Goal: Task Accomplishment & Management: Use online tool/utility

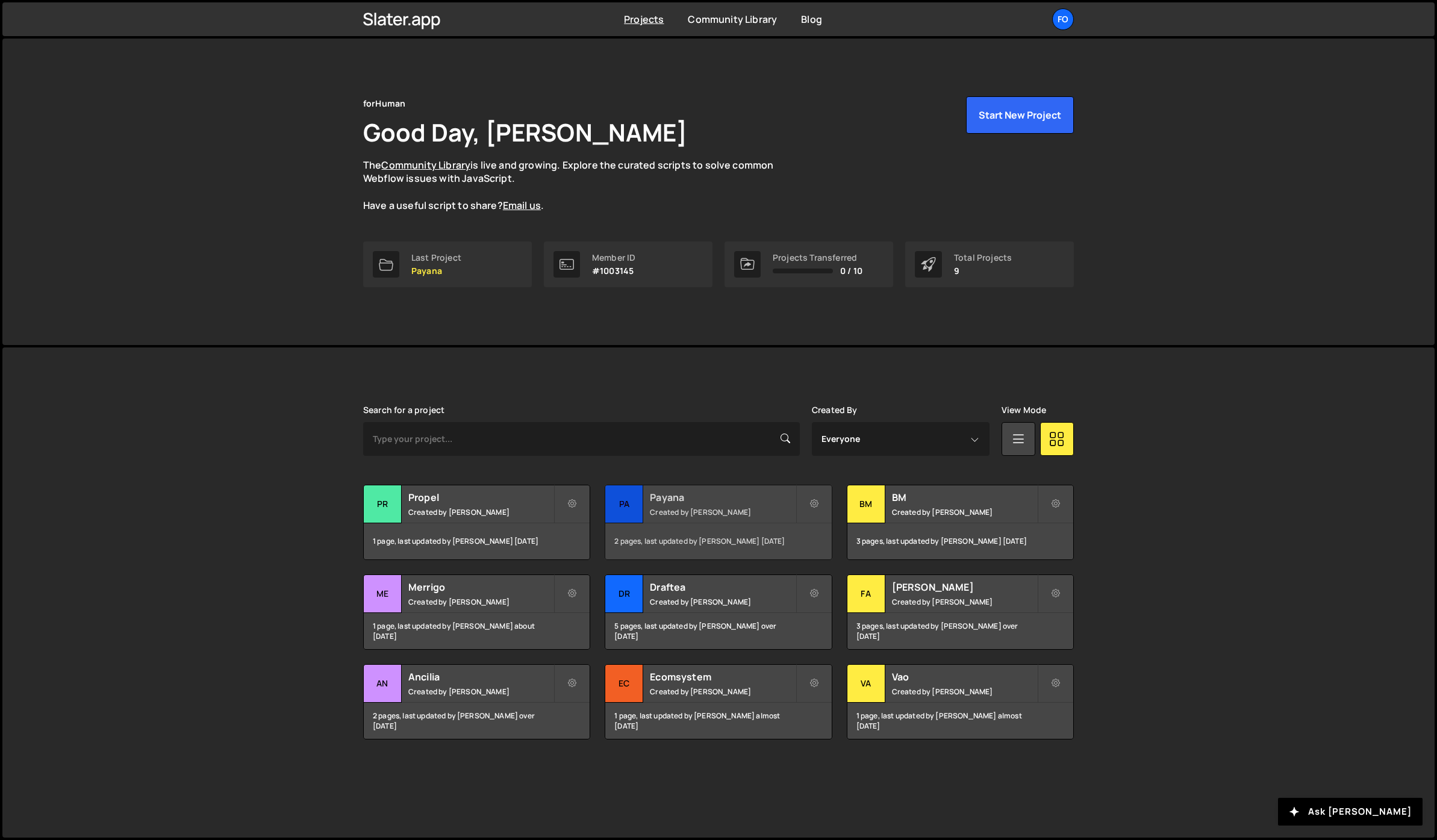
click at [647, 504] on div "Payana Created by [PERSON_NAME]" at bounding box center [718, 504] width 226 height 38
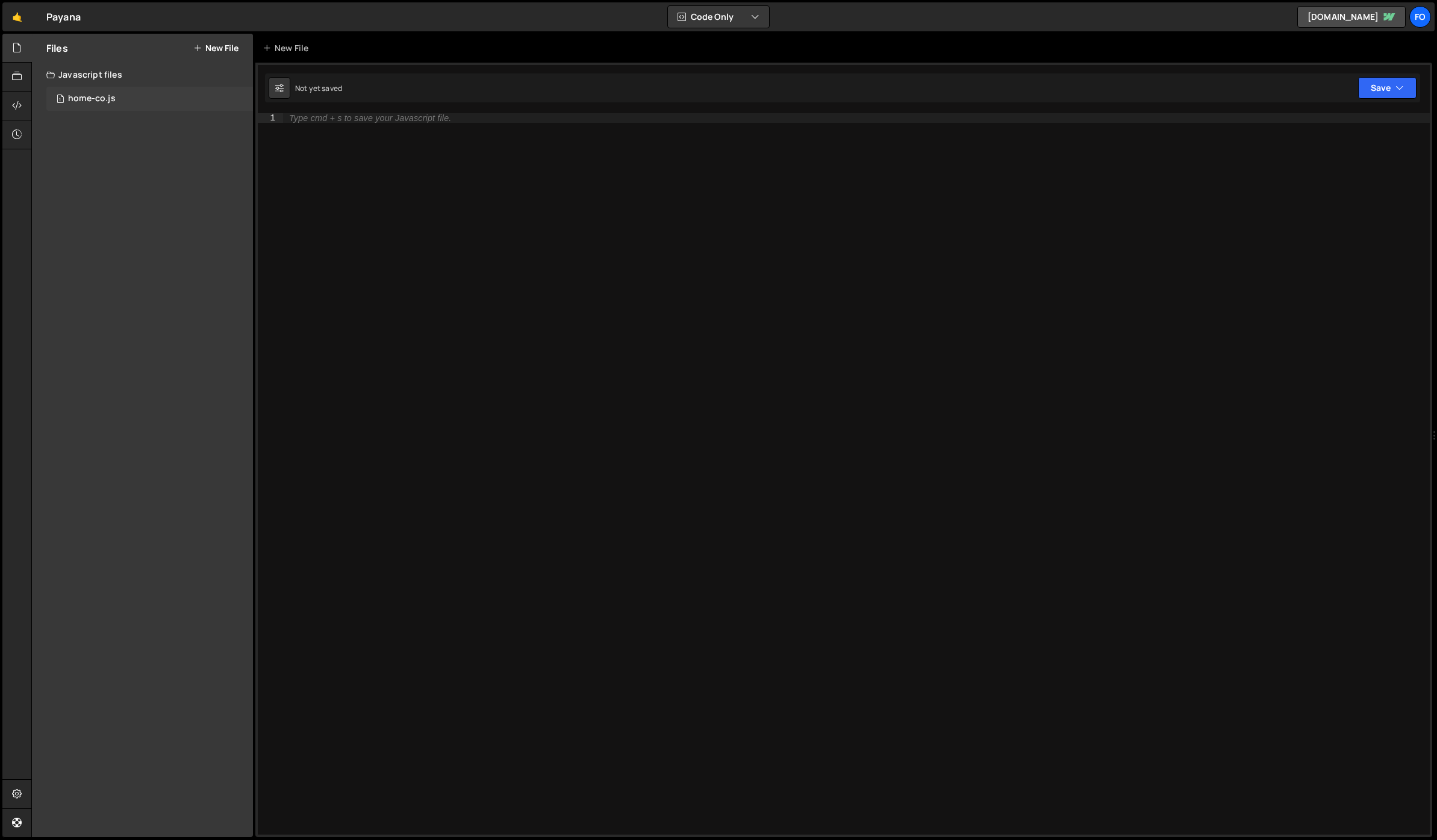
click at [96, 96] on div "home-co.js" at bounding box center [92, 99] width 48 height 11
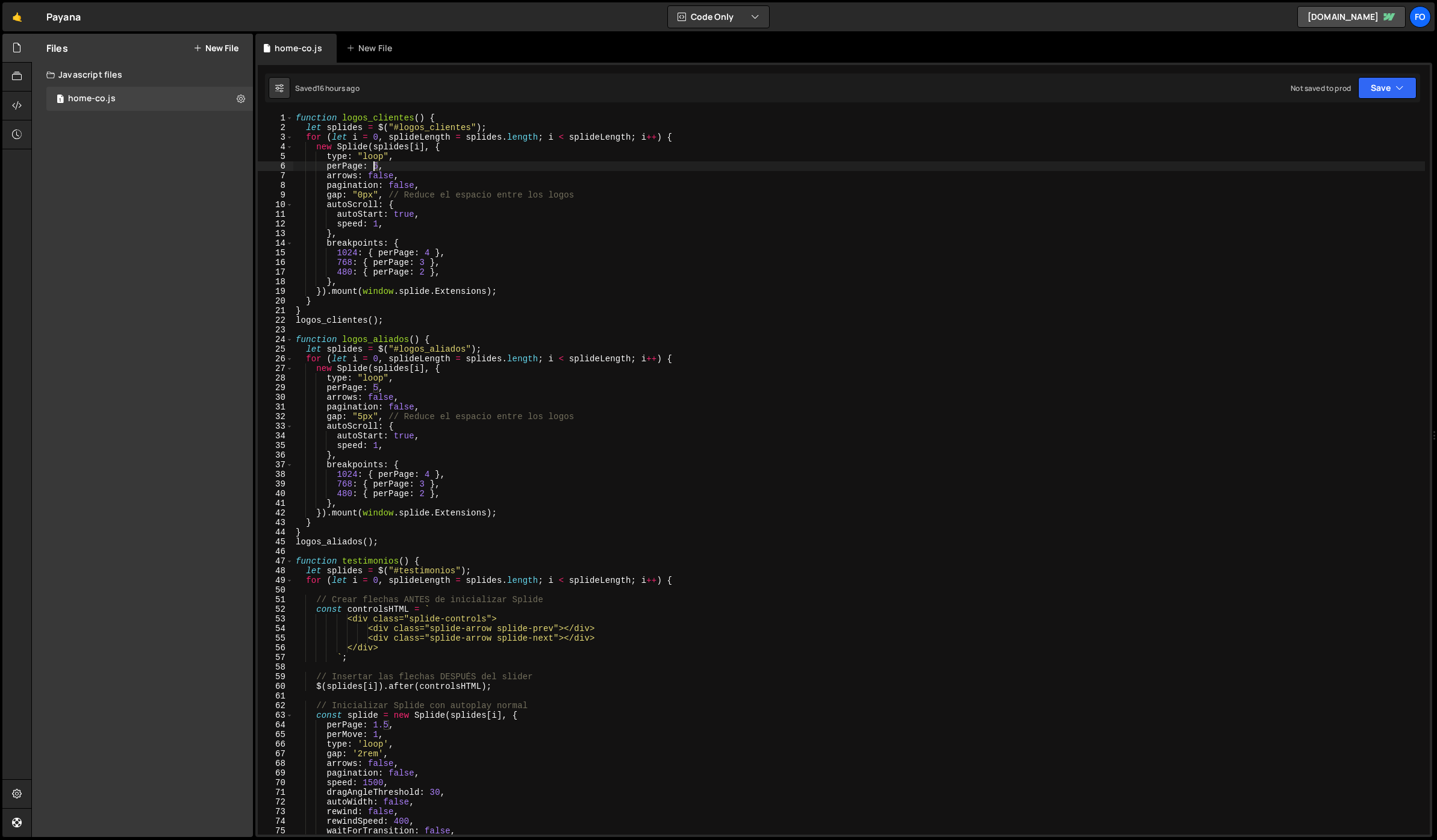
click at [374, 165] on div "function logos_clientes ( ) { let splides = $ ( "#logos_clientes" ) ; for ( let…" at bounding box center [859, 483] width 1132 height 741
click at [725, 149] on div "function logos_clientes ( ) { let splides = $ ( "#logos_clientes" ) ; for ( let…" at bounding box center [859, 483] width 1132 height 741
click at [1370, 80] on button "Save" at bounding box center [1388, 88] width 59 height 22
click at [1316, 120] on div "Save to Staging S" at bounding box center [1346, 117] width 125 height 12
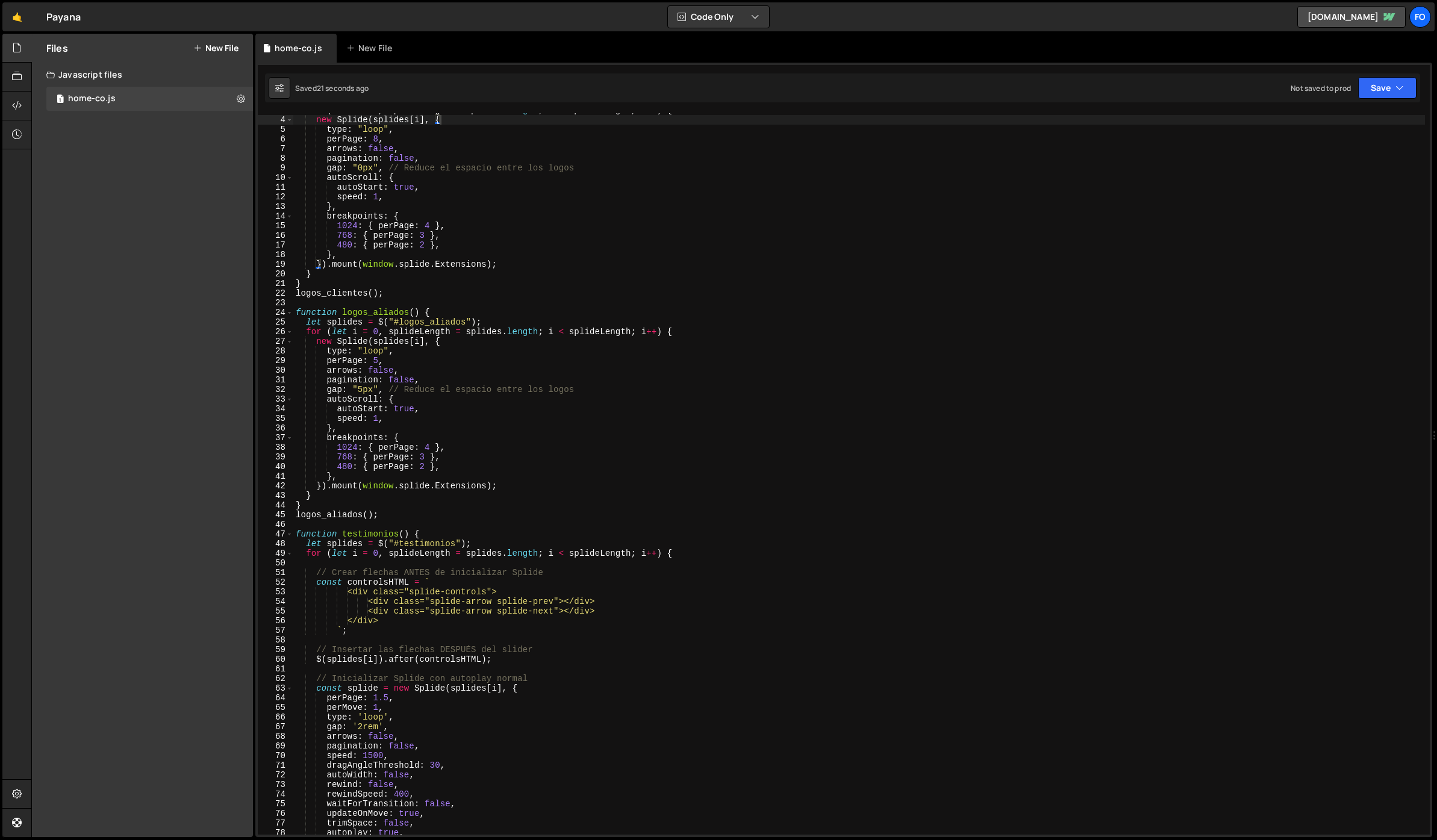
scroll to position [0, 0]
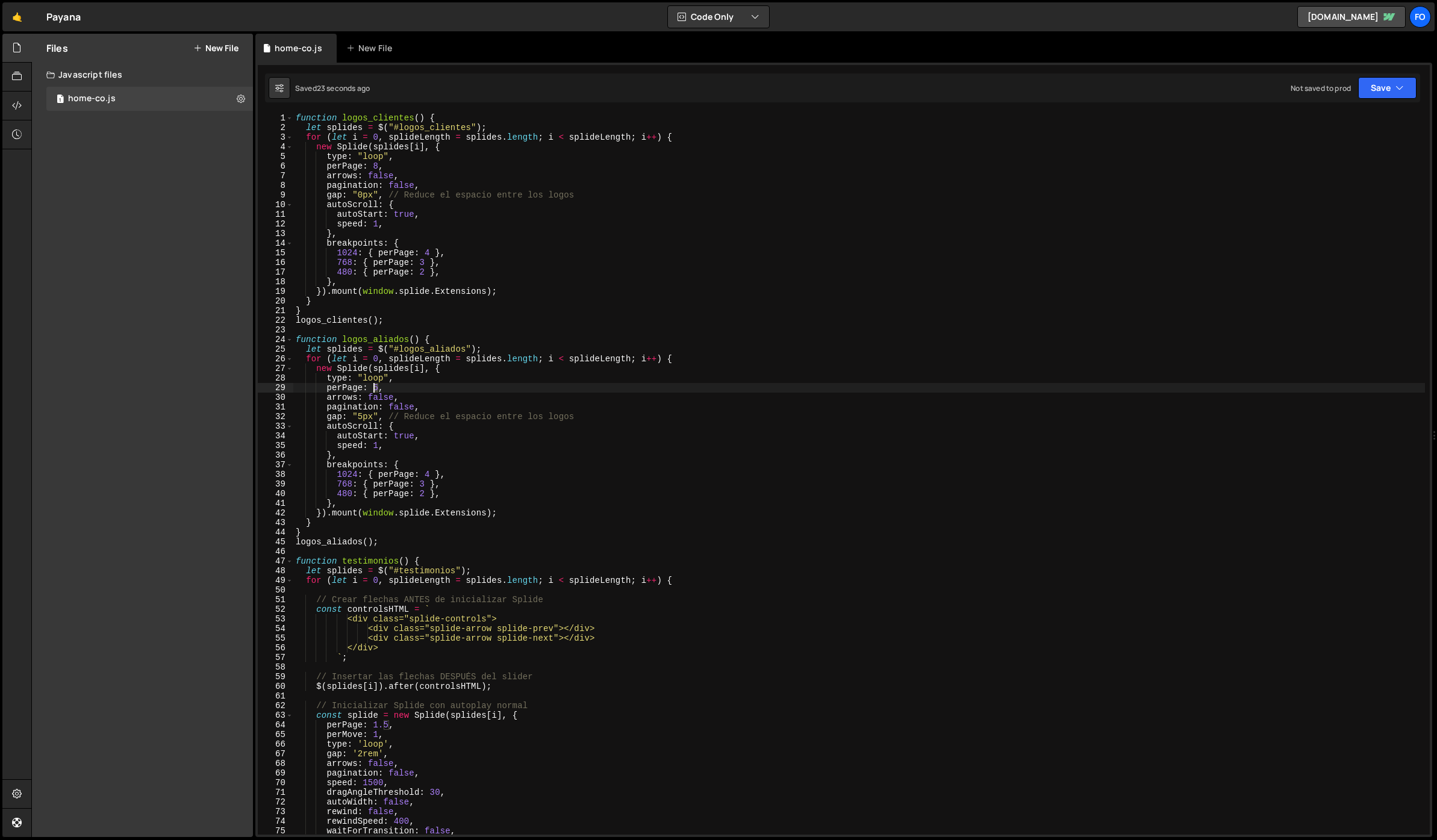
click at [374, 386] on div "function logos_clientes ( ) { let splides = $ ( "#logos_clientes" ) ; for ( let…" at bounding box center [859, 483] width 1132 height 741
click at [729, 318] on div "function logos_clientes ( ) { let splides = $ ( "#logos_clientes" ) ; for ( let…" at bounding box center [859, 483] width 1132 height 741
click at [1402, 94] on button "Save" at bounding box center [1388, 88] width 59 height 22
click at [1362, 116] on div "Save to Staging S" at bounding box center [1346, 117] width 125 height 12
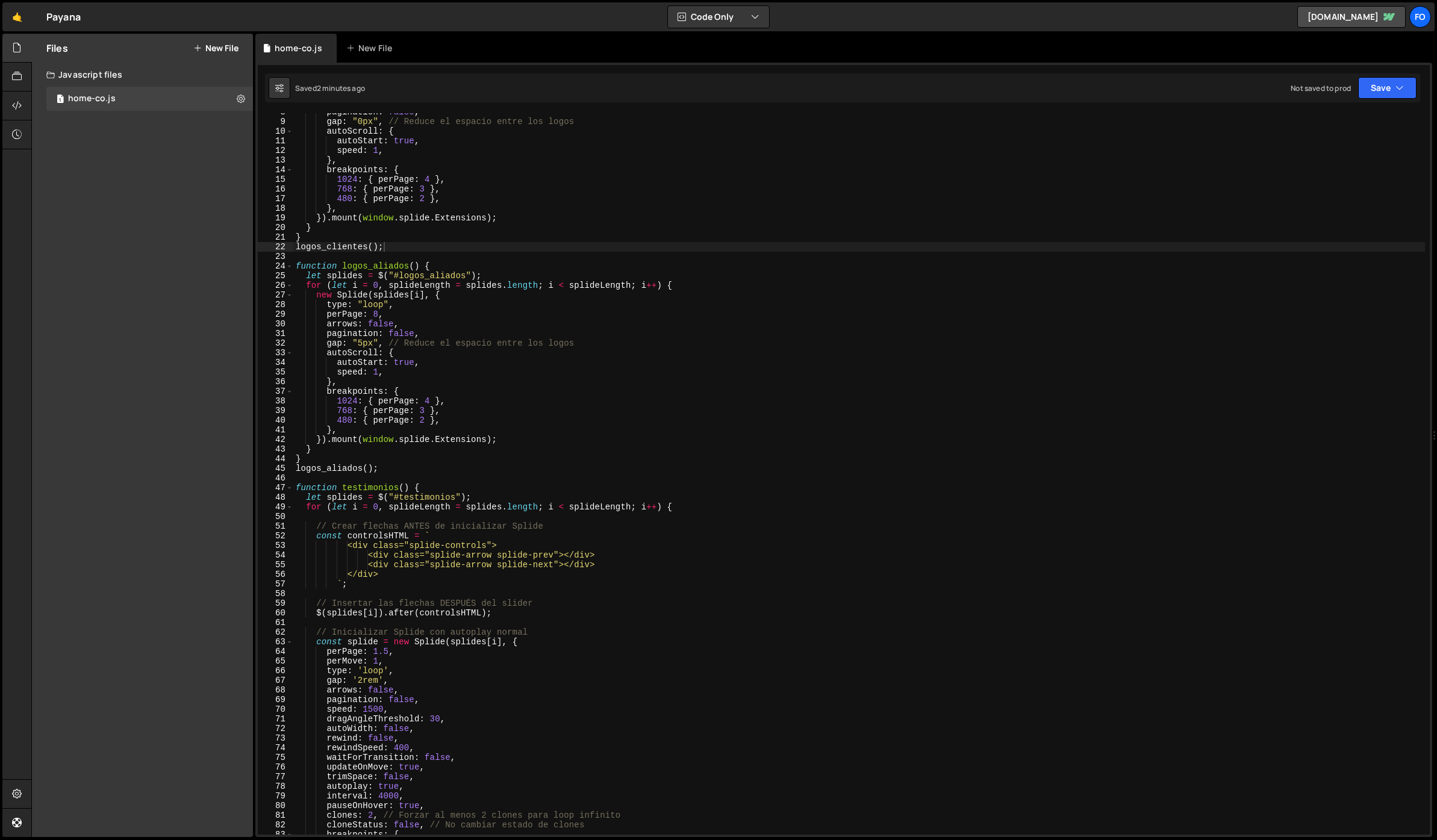
scroll to position [82, 0]
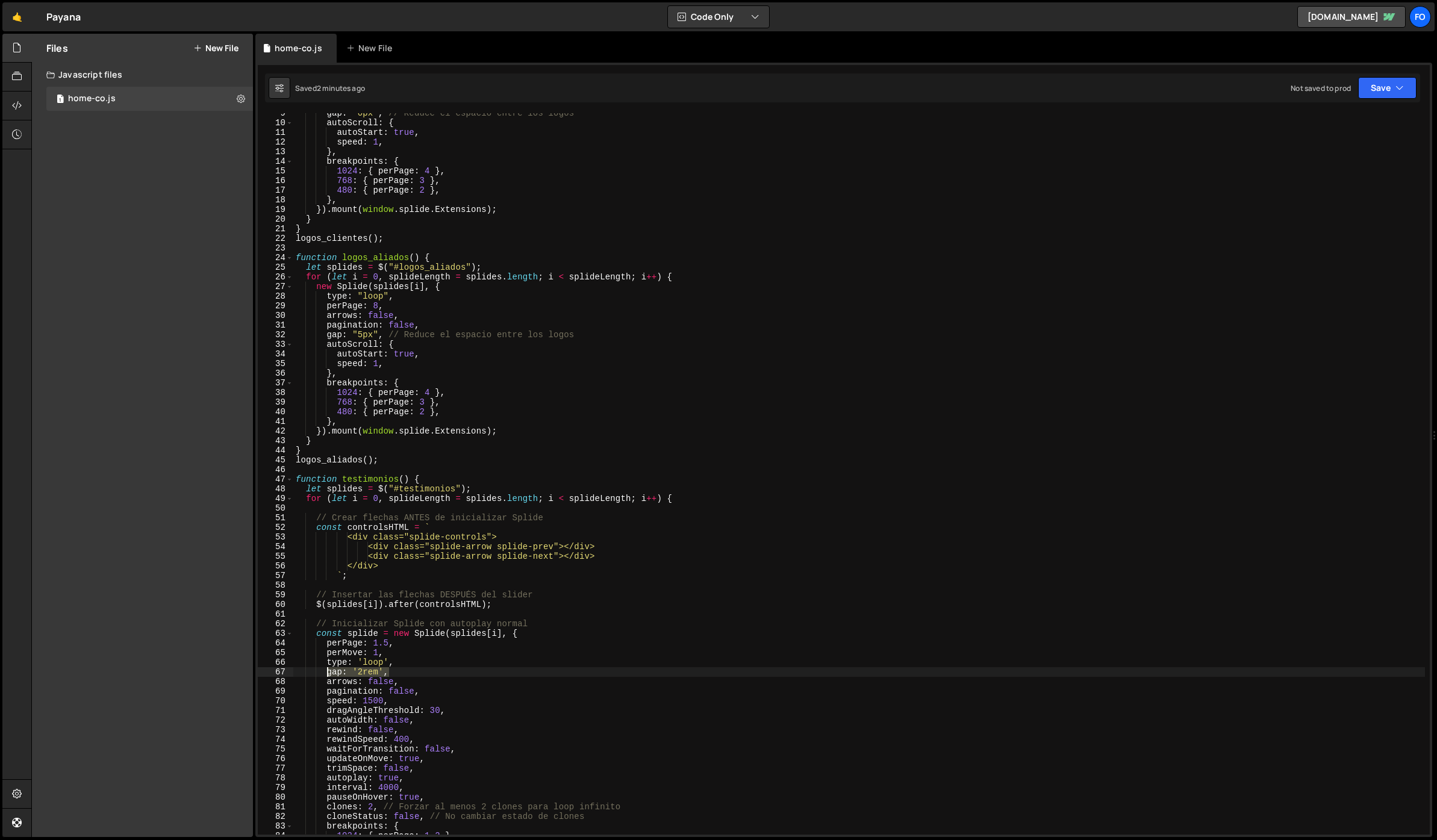
drag, startPoint x: 390, startPoint y: 675, endPoint x: 328, endPoint y: 670, distance: 62.2
click at [328, 670] on div "gap : "0px" , // Reduce el espacio entre los logos autoScroll : { autoStart : t…" at bounding box center [859, 479] width 1132 height 741
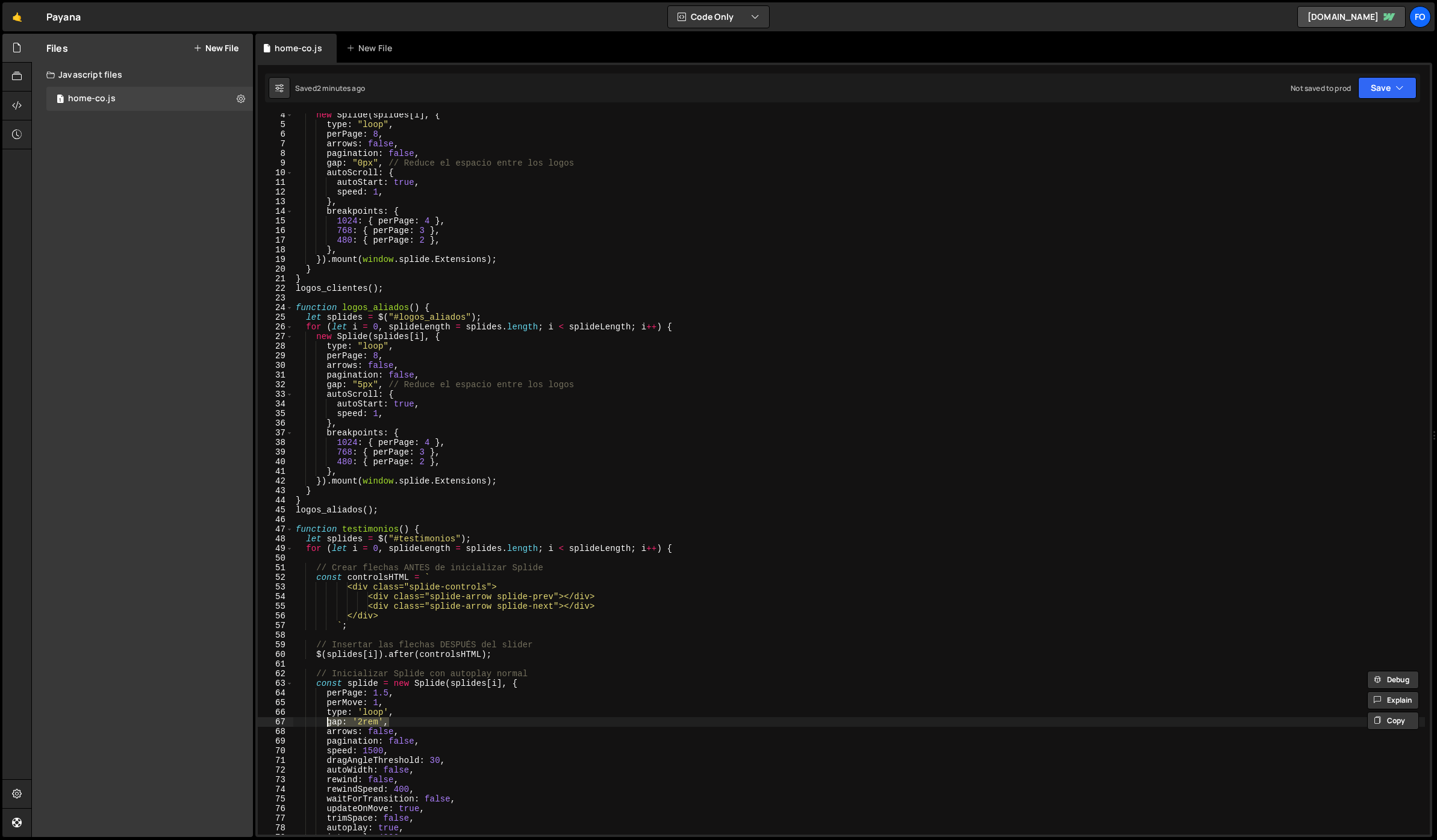
scroll to position [0, 0]
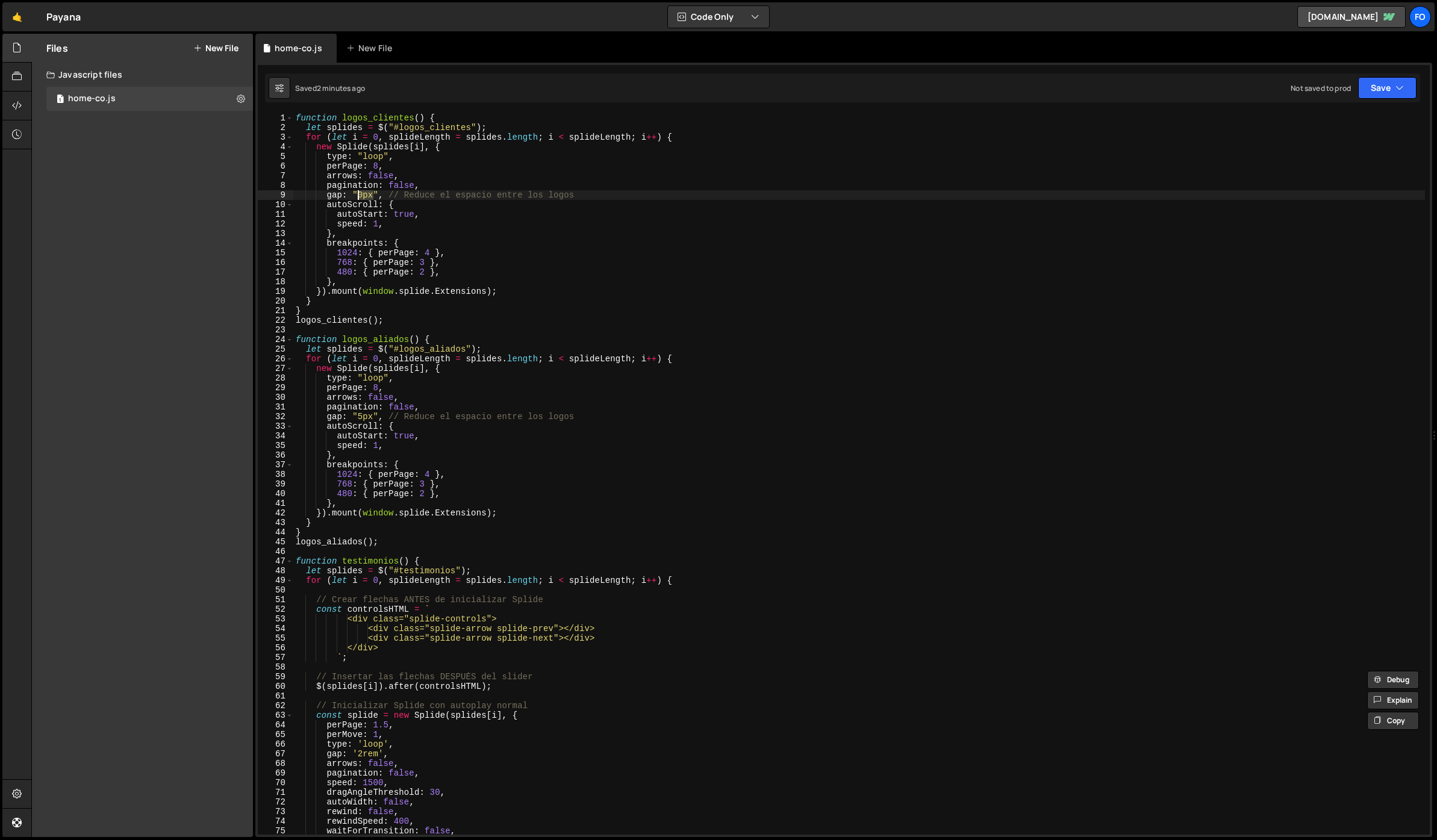
drag, startPoint x: 372, startPoint y: 194, endPoint x: 358, endPoint y: 192, distance: 14.1
click at [358, 192] on div "function logos_clientes ( ) { let splides = $ ( "#logos_clientes" ) ; for ( let…" at bounding box center [859, 483] width 1132 height 741
paste textarea "gap: '2rem',"
click at [365, 196] on div "function logos_clientes ( ) { let splides = $ ( "#logos_clientes" ) ; for ( let…" at bounding box center [859, 483] width 1132 height 741
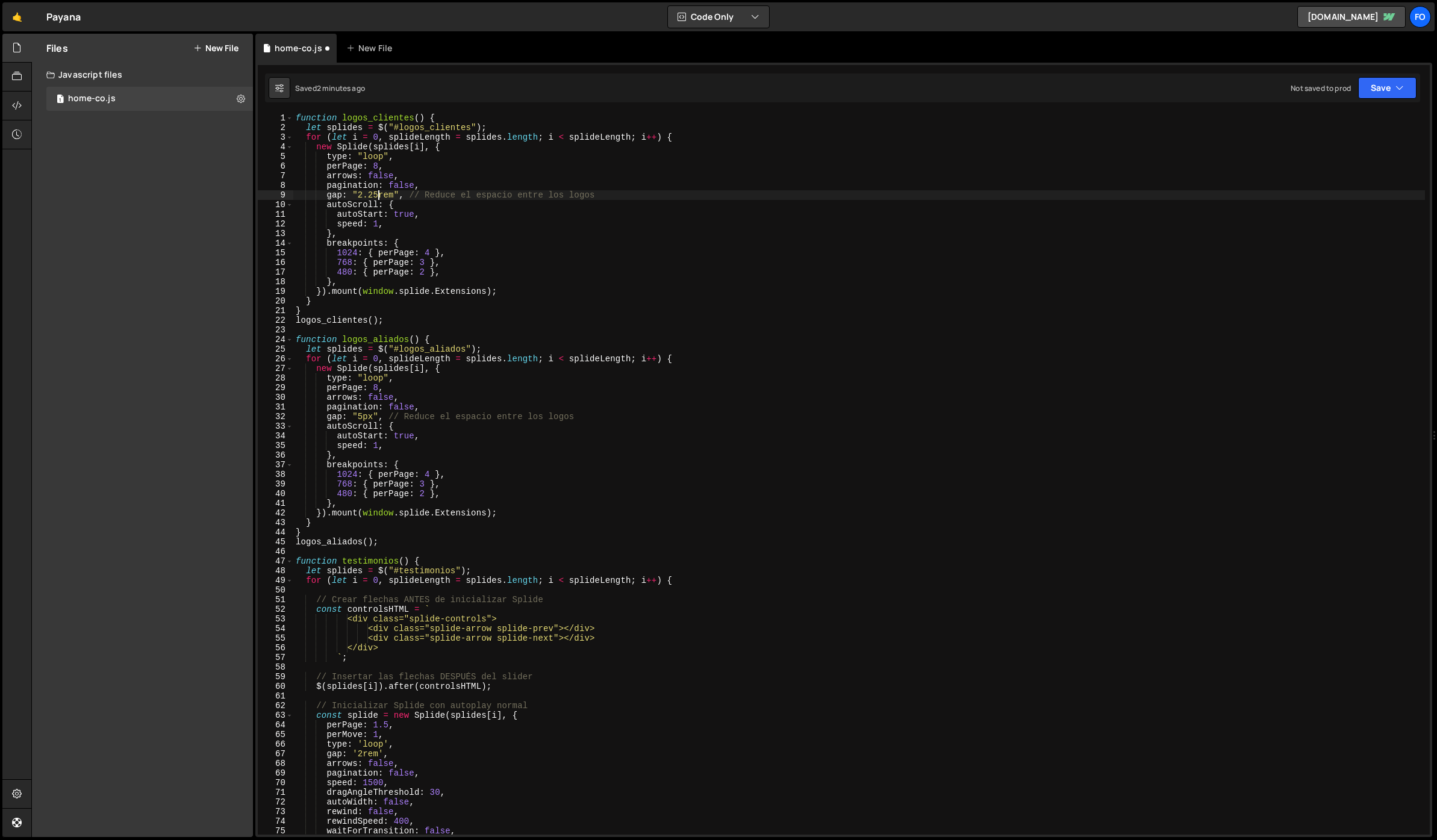
click at [558, 138] on div "function logos_clientes ( ) { let splides = $ ( "#logos_clientes" ) ; for ( let…" at bounding box center [859, 483] width 1132 height 741
click at [1391, 91] on button "Save" at bounding box center [1388, 88] width 59 height 22
click at [1363, 107] on button "Save to Staging S Saved 2 minutes ago" at bounding box center [1346, 125] width 144 height 39
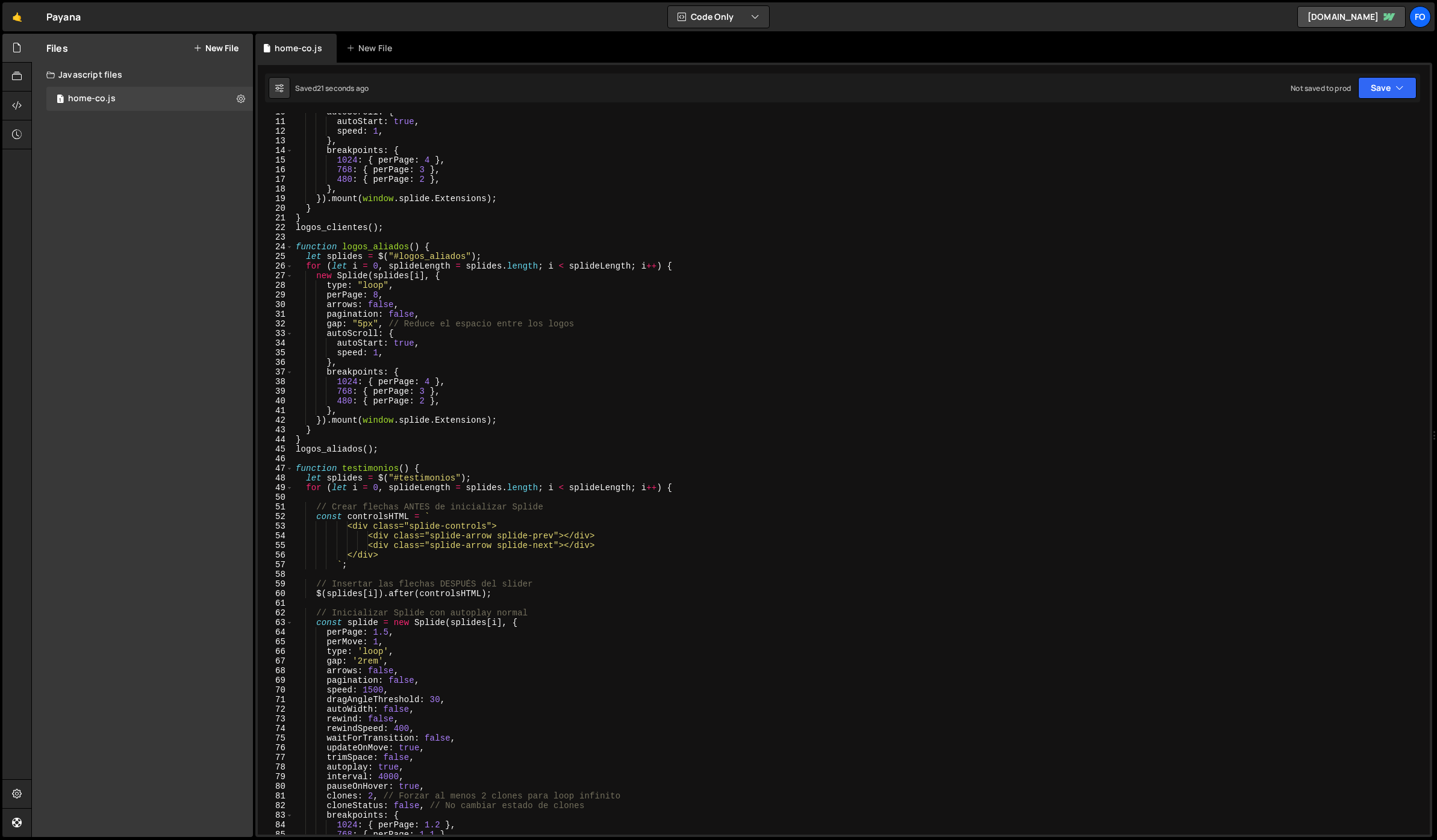
scroll to position [0, 0]
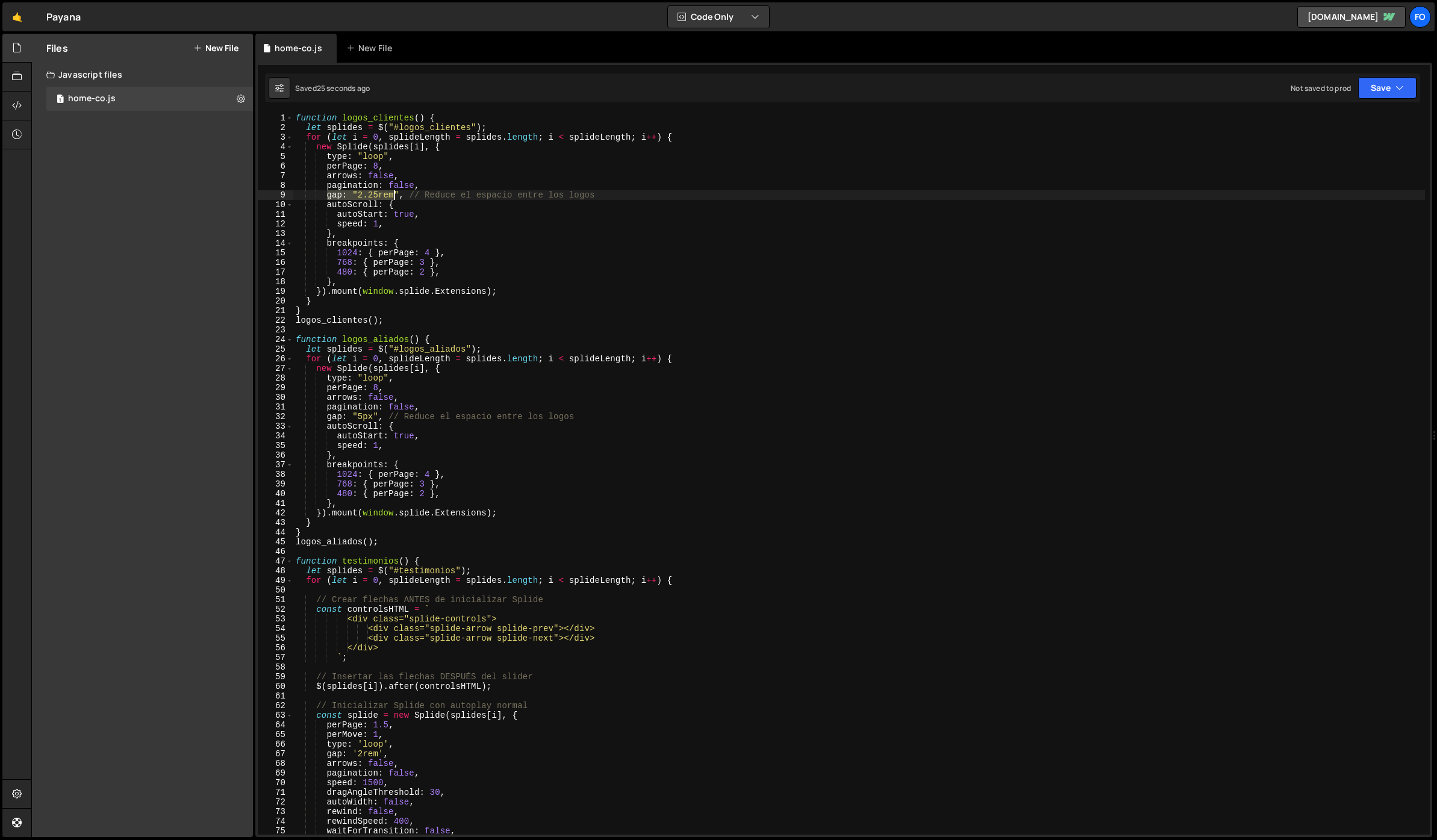
drag, startPoint x: 326, startPoint y: 194, endPoint x: 397, endPoint y: 192, distance: 71.0
click at [397, 192] on div "function logos_clientes ( ) { let splides = $ ( "#logos_clientes" ) ; for ( let…" at bounding box center [859, 483] width 1132 height 741
click at [595, 198] on div "function logos_clientes ( ) { let splides = $ ( "#logos_clientes" ) ; for ( let…" at bounding box center [859, 483] width 1132 height 741
drag, startPoint x: 604, startPoint y: 195, endPoint x: 410, endPoint y: 197, distance: 194.0
click at [410, 197] on div "function logos_clientes ( ) { let splides = $ ( "#logos_clientes" ) ; for ( let…" at bounding box center [859, 483] width 1132 height 741
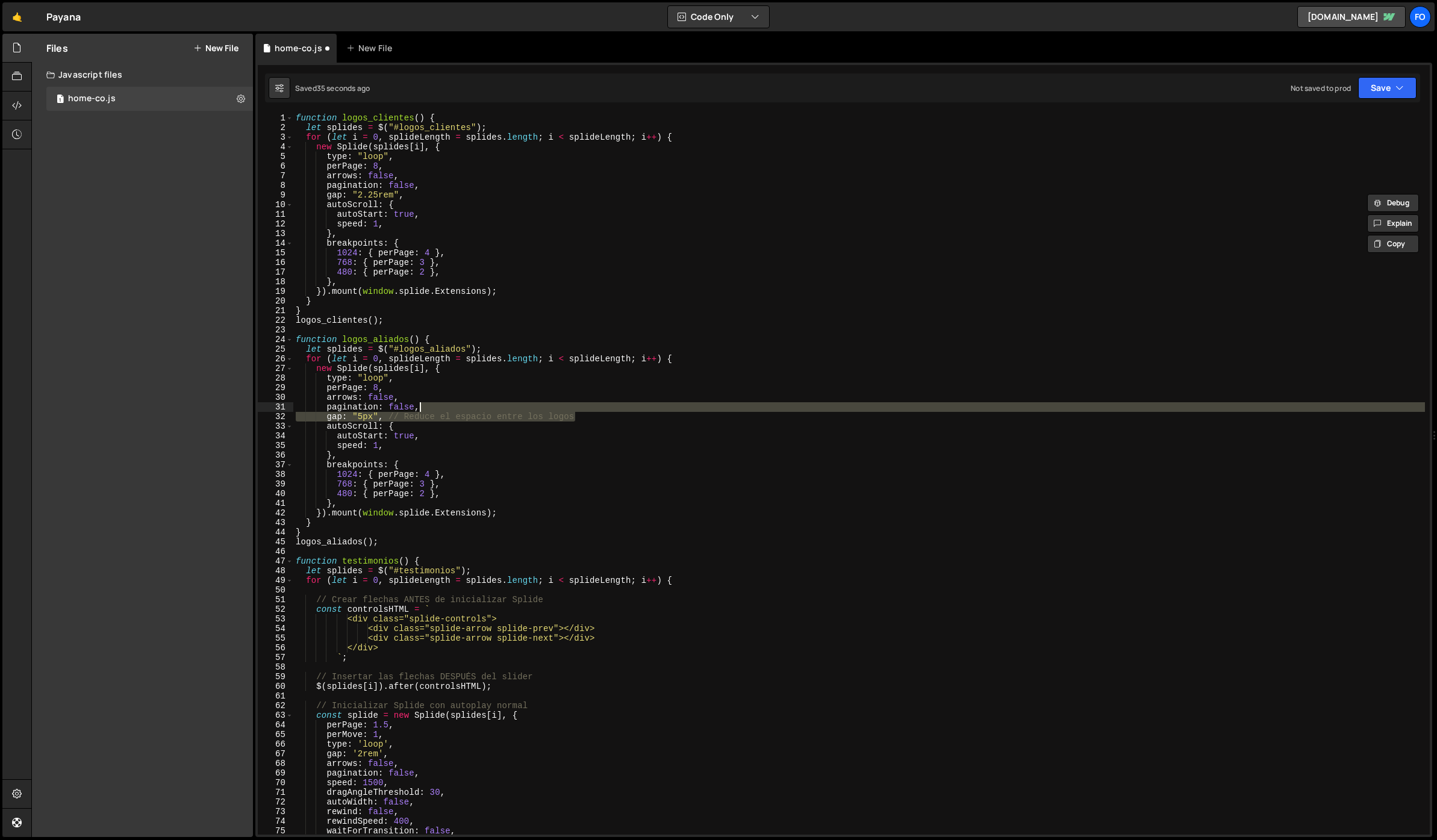
drag, startPoint x: 586, startPoint y: 418, endPoint x: 571, endPoint y: 407, distance: 18.6
click at [571, 407] on div "function logos_clientes ( ) { let splides = $ ( "#logos_clientes" ) ; for ( let…" at bounding box center [859, 483] width 1132 height 741
type textarea "pagination: false,"
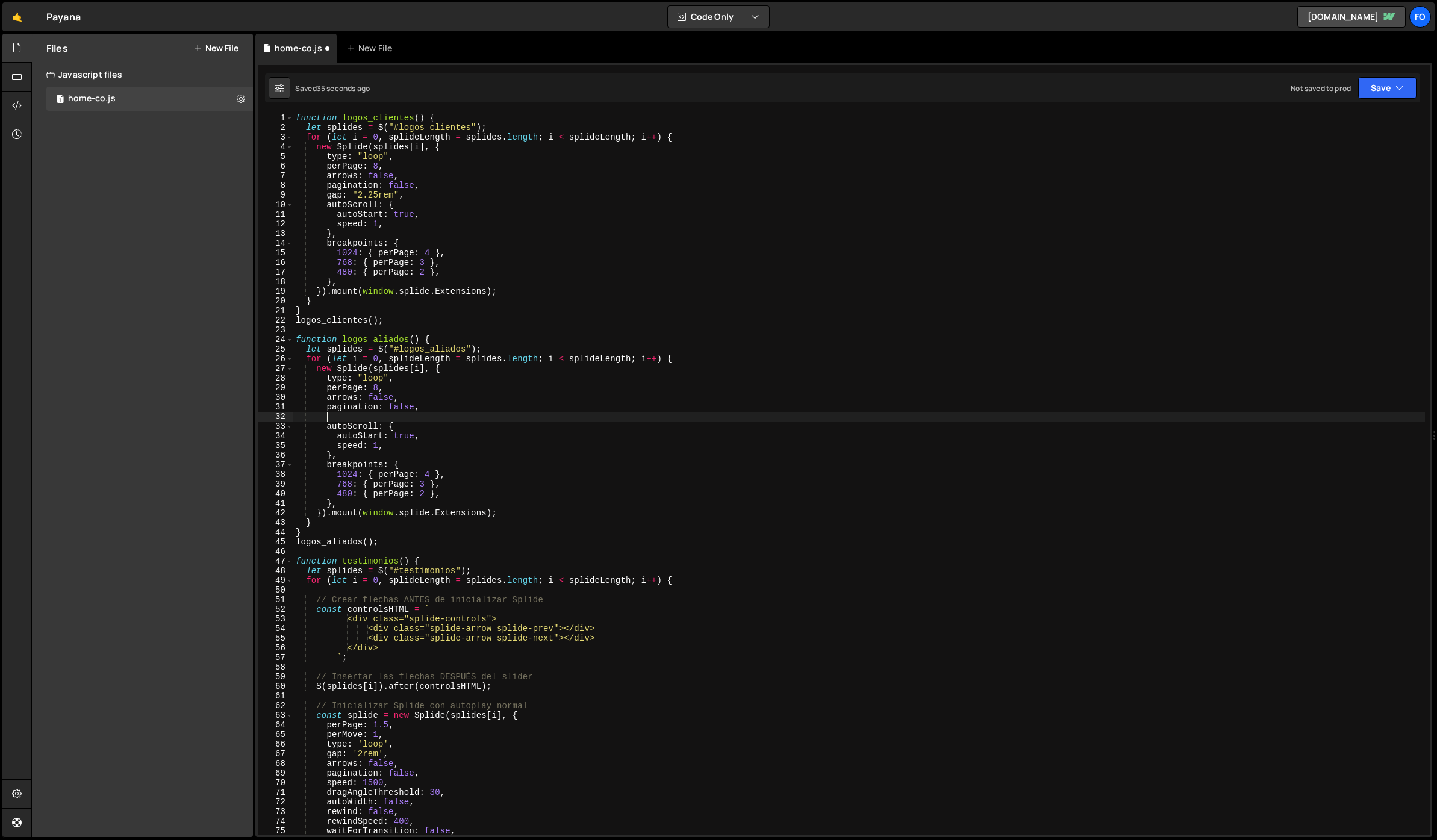
scroll to position [0, 1]
paste textarea "gap: "2.25rem","
click at [1378, 92] on button "Save" at bounding box center [1388, 88] width 59 height 22
click at [1326, 125] on div "38 seconds ago" at bounding box center [1332, 130] width 54 height 10
click at [387, 197] on div "function logos_clientes ( ) { let splides = $ ( "#logos_clientes" ) ; for ( let…" at bounding box center [859, 483] width 1132 height 741
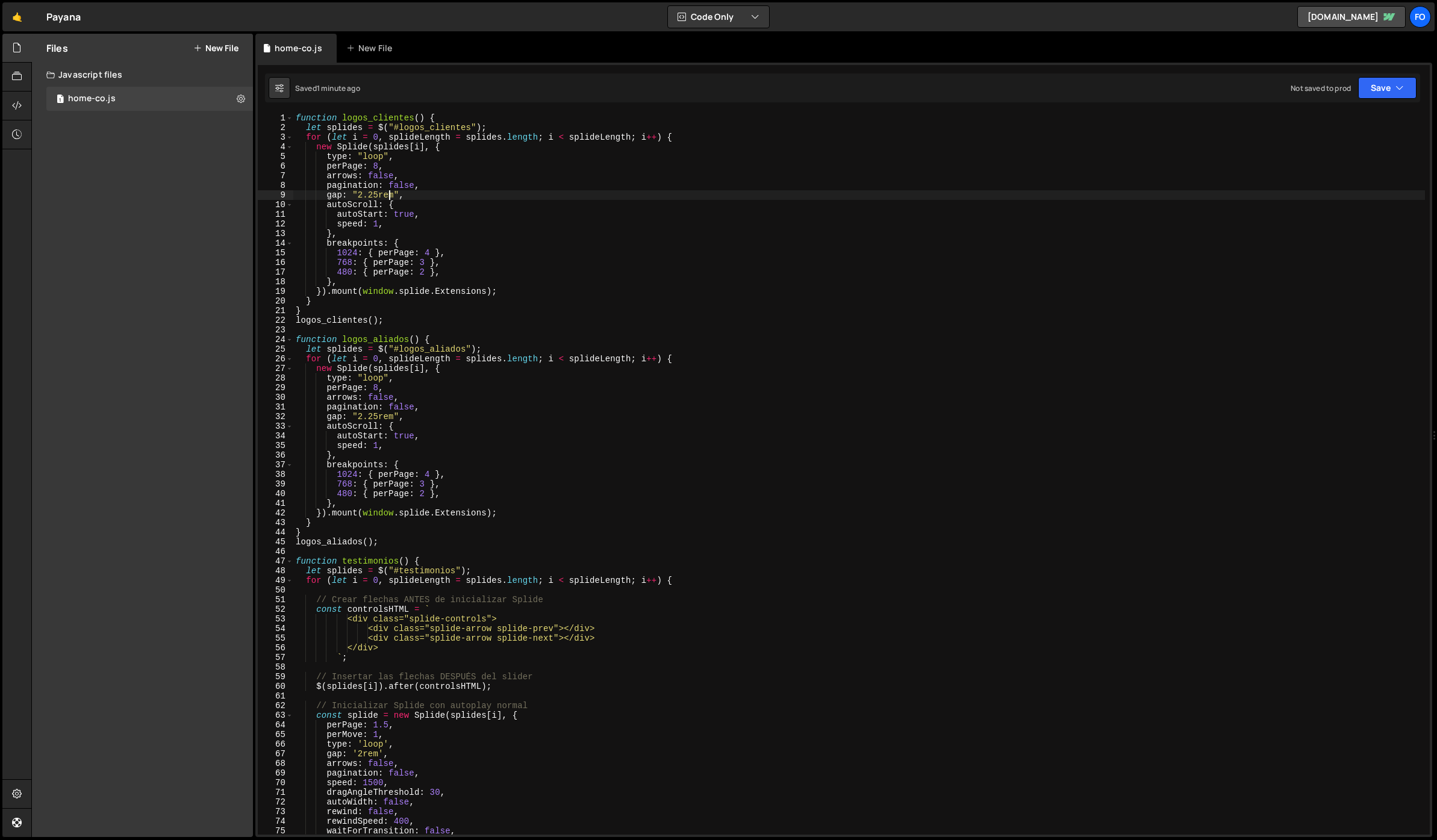
click at [377, 167] on div "function logos_clientes ( ) { let splides = $ ( "#logos_clientes" ) ; for ( let…" at bounding box center [859, 483] width 1132 height 741
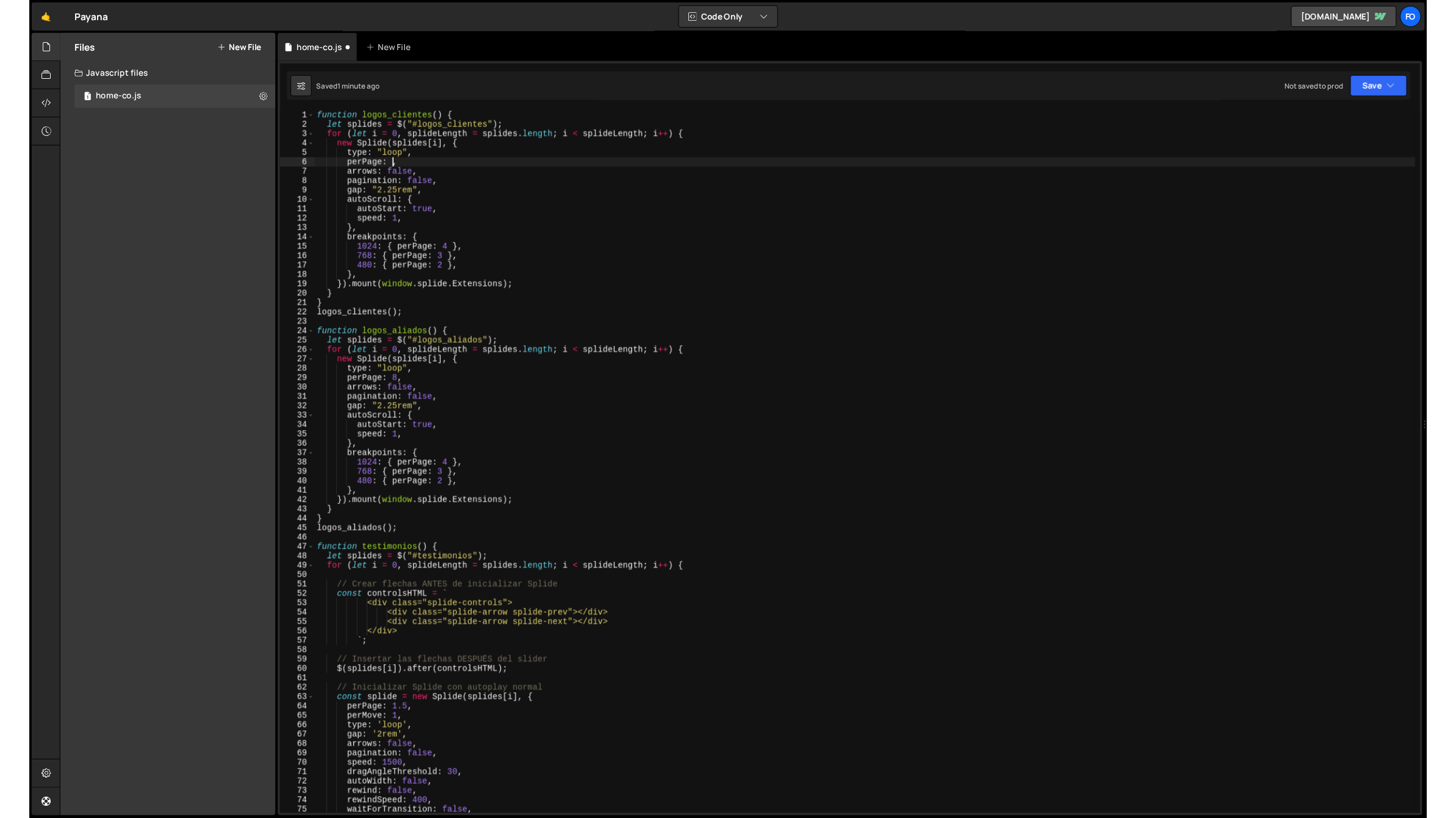
scroll to position [0, 5]
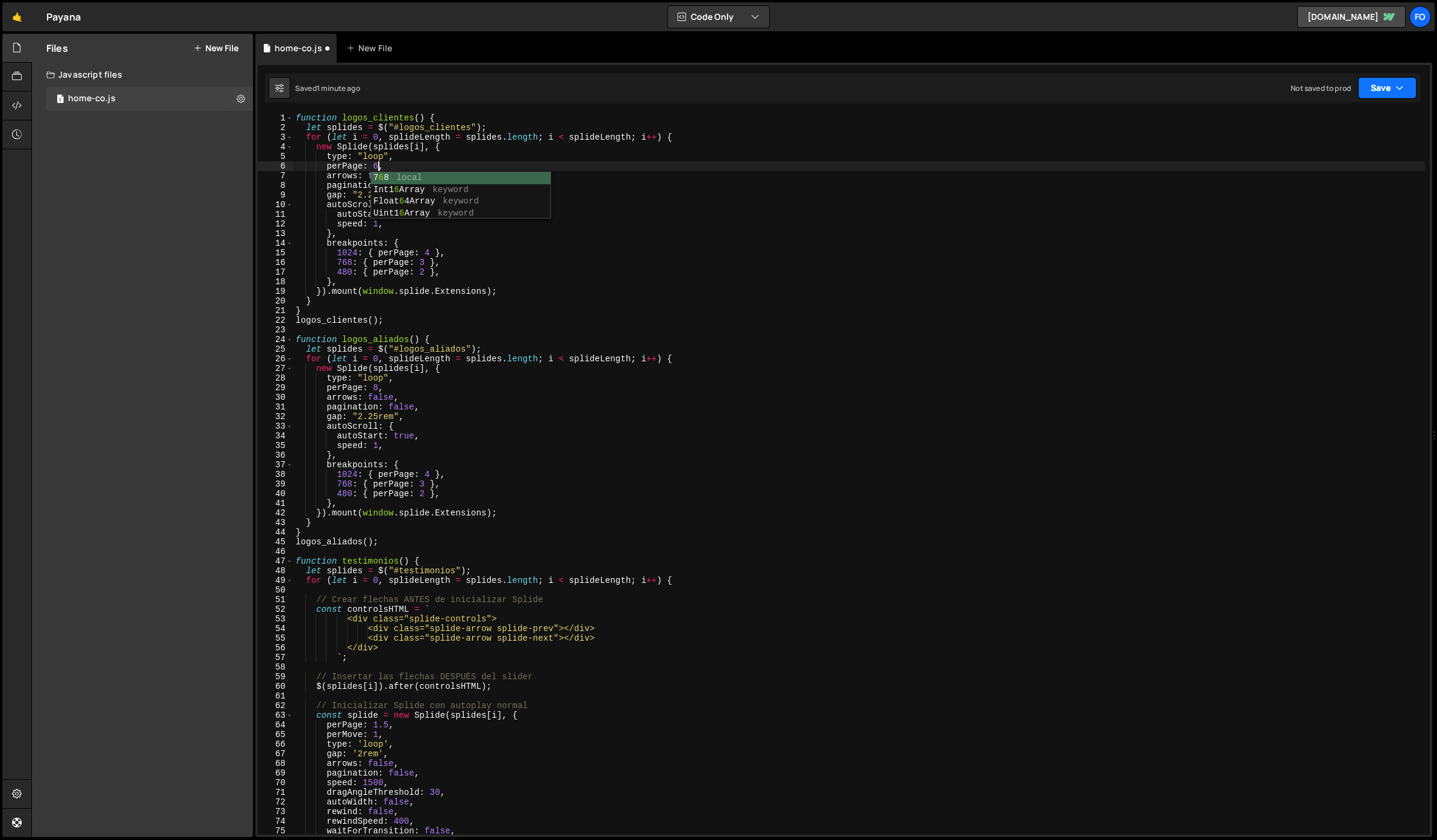
click at [1393, 79] on button "Save" at bounding box center [1388, 88] width 59 height 22
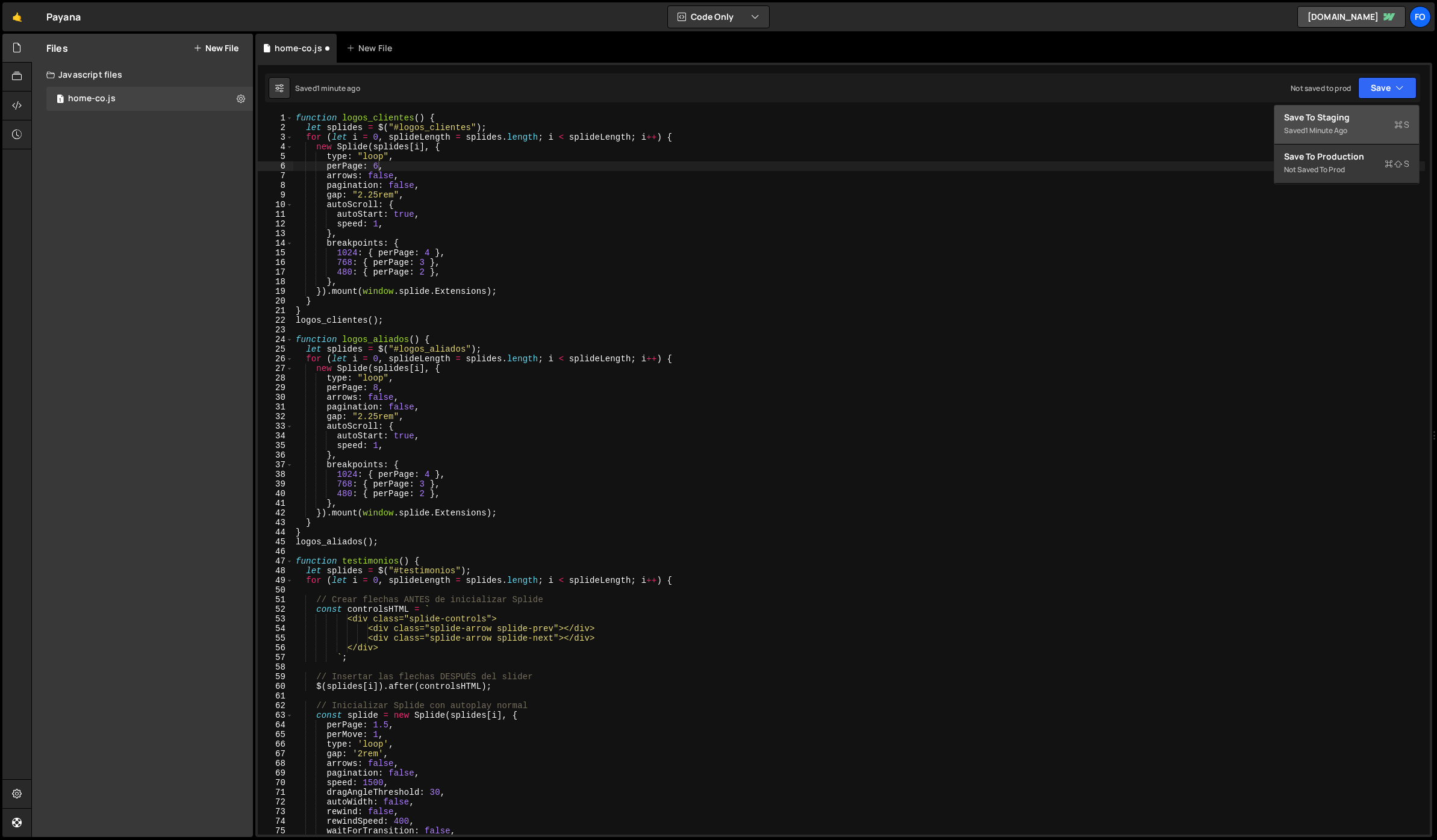
click at [1344, 120] on div "Save to Staging S" at bounding box center [1346, 117] width 125 height 12
click at [378, 170] on div "function logos_clientes ( ) { let splides = $ ( "#logos_clientes" ) ; for ( let…" at bounding box center [859, 483] width 1132 height 741
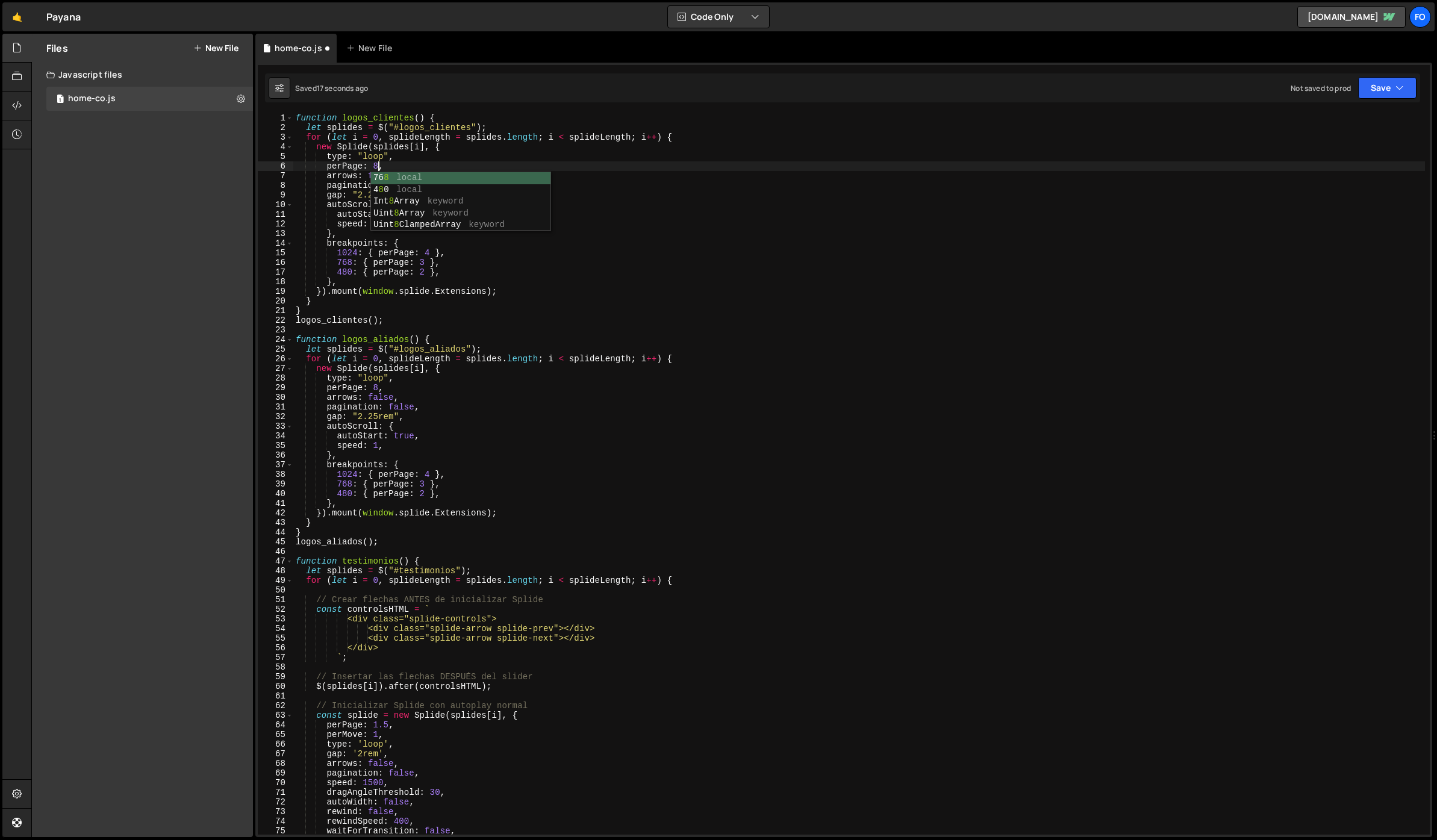
click at [1172, 201] on div "function logos_clientes ( ) { let splides = $ ( "#logos_clientes" ) ; for ( let…" at bounding box center [859, 483] width 1132 height 741
click at [1371, 87] on button "Save" at bounding box center [1388, 88] width 59 height 22
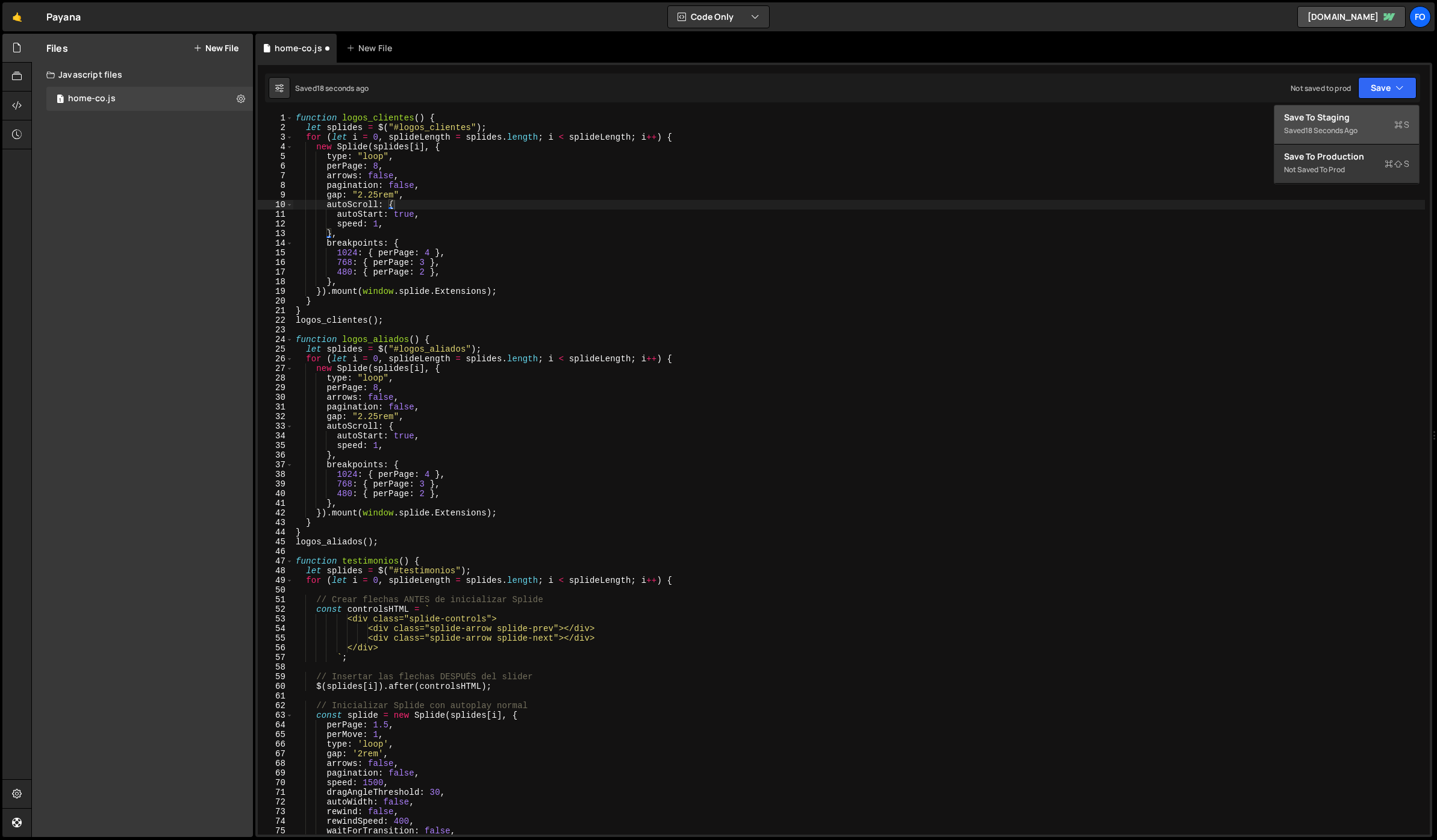
click at [1330, 118] on div "Save to Staging S" at bounding box center [1346, 117] width 125 height 12
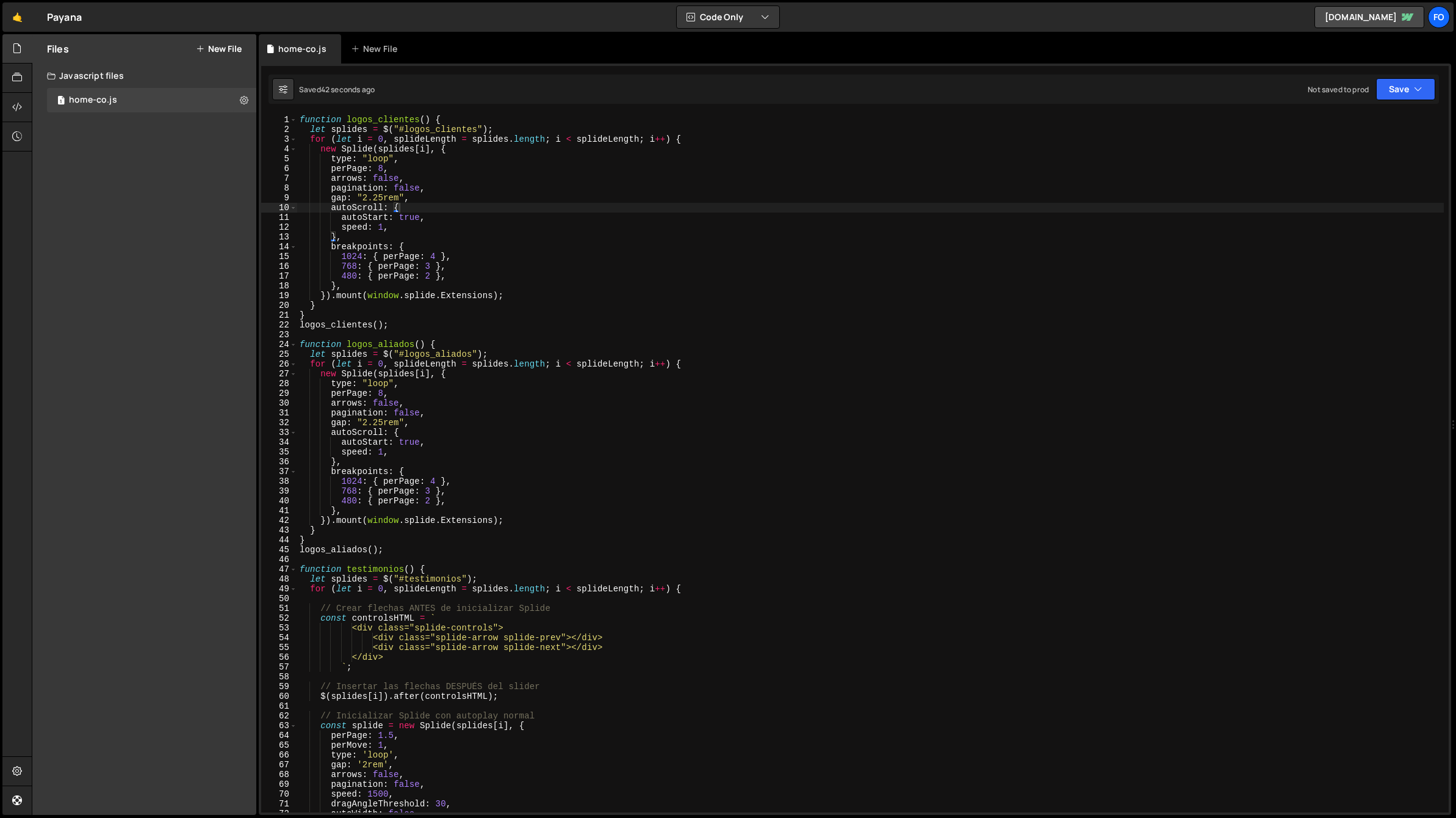
click at [386, 392] on div "function logos_clientes ( ) { let splides = $ ( "#logos_clientes" ) ; for ( let…" at bounding box center [871, 473] width 1147 height 717
click at [991, 288] on div "function logos_clientes ( ) { let splides = $ ( "#logos_clientes" ) ; for ( let…" at bounding box center [871, 473] width 1147 height 717
click at [1395, 92] on button "Save" at bounding box center [1406, 89] width 60 height 22
click at [1347, 123] on div "Save to Staging S" at bounding box center [1364, 119] width 127 height 12
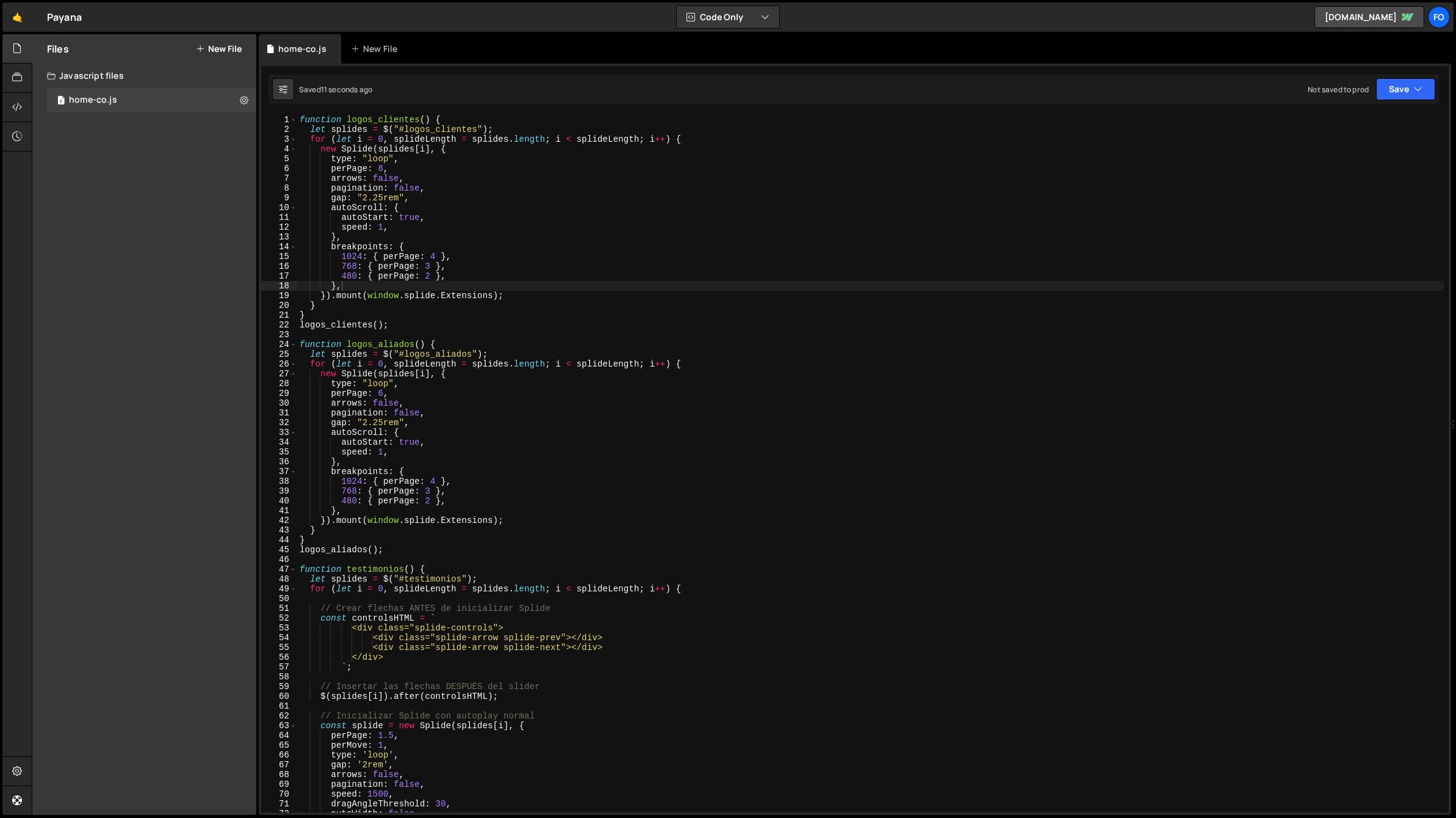
click at [383, 392] on div "function logos_clientes ( ) { let splides = $ ( "#logos_clientes" ) ; for ( let…" at bounding box center [871, 473] width 1147 height 717
click at [386, 167] on div "function logos_clientes ( ) { let splides = $ ( "#logos_clientes" ) ; for ( let…" at bounding box center [871, 473] width 1147 height 717
click at [756, 232] on div "function logos_clientes ( ) { let splides = $ ( "#logos_clientes" ) ; for ( let…" at bounding box center [871, 473] width 1147 height 717
click at [1394, 86] on button "Save" at bounding box center [1406, 89] width 60 height 22
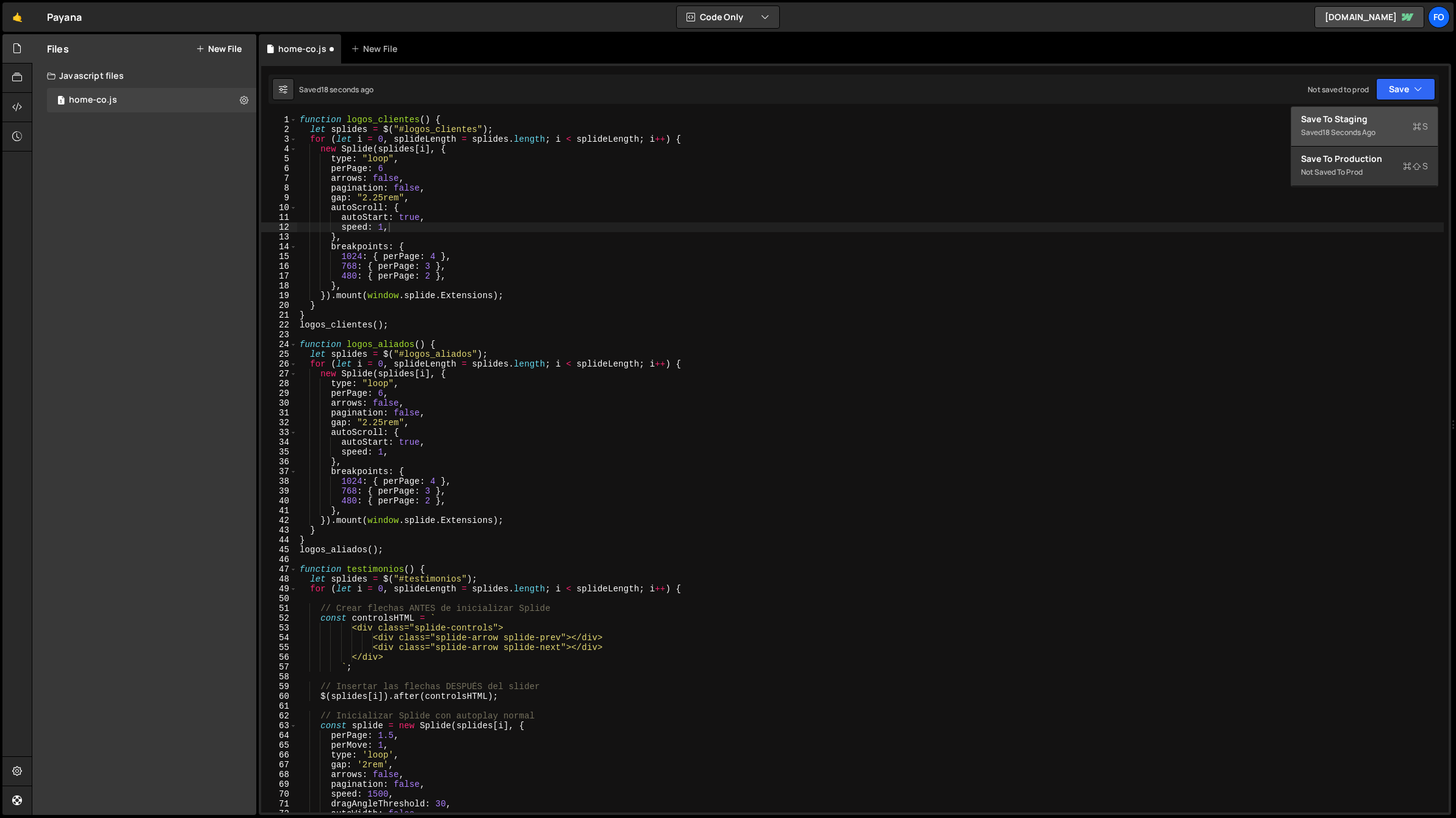
click at [1357, 114] on div "Save to Staging S" at bounding box center [1364, 119] width 127 height 12
click at [413, 168] on div "function logos_clientes ( ) { let splides = $ ( "#logos_clientes" ) ; for ( let…" at bounding box center [871, 473] width 1147 height 717
click at [1394, 90] on button "Save" at bounding box center [1406, 89] width 60 height 22
click at [1336, 121] on div "Save to Staging S" at bounding box center [1364, 119] width 127 height 12
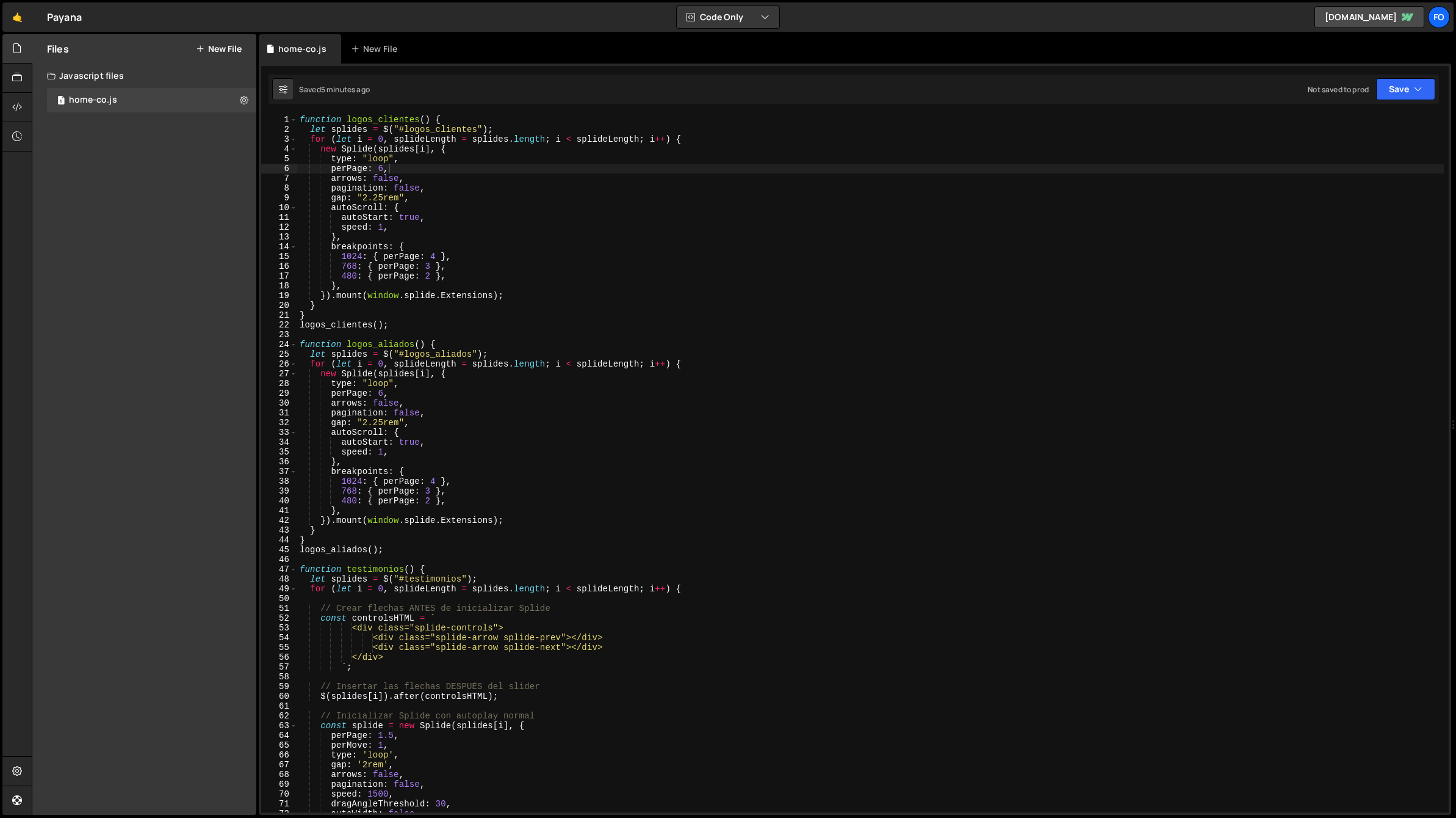
click at [384, 397] on div "function logos_clientes ( ) { let splides = $ ( "#logos_clientes" ) ; for ( let…" at bounding box center [871, 473] width 1147 height 717
click at [1388, 92] on button "Save" at bounding box center [1406, 89] width 60 height 22
click at [1369, 124] on div "Save to Staging S" at bounding box center [1364, 119] width 127 height 12
click at [380, 422] on div "function logos_clientes ( ) { let splides = $ ( "#logos_clientes" ) ; for ( let…" at bounding box center [871, 473] width 1147 height 717
click at [381, 195] on div "function logos_clientes ( ) { let splides = $ ( "#logos_clientes" ) ; for ( let…" at bounding box center [871, 473] width 1147 height 717
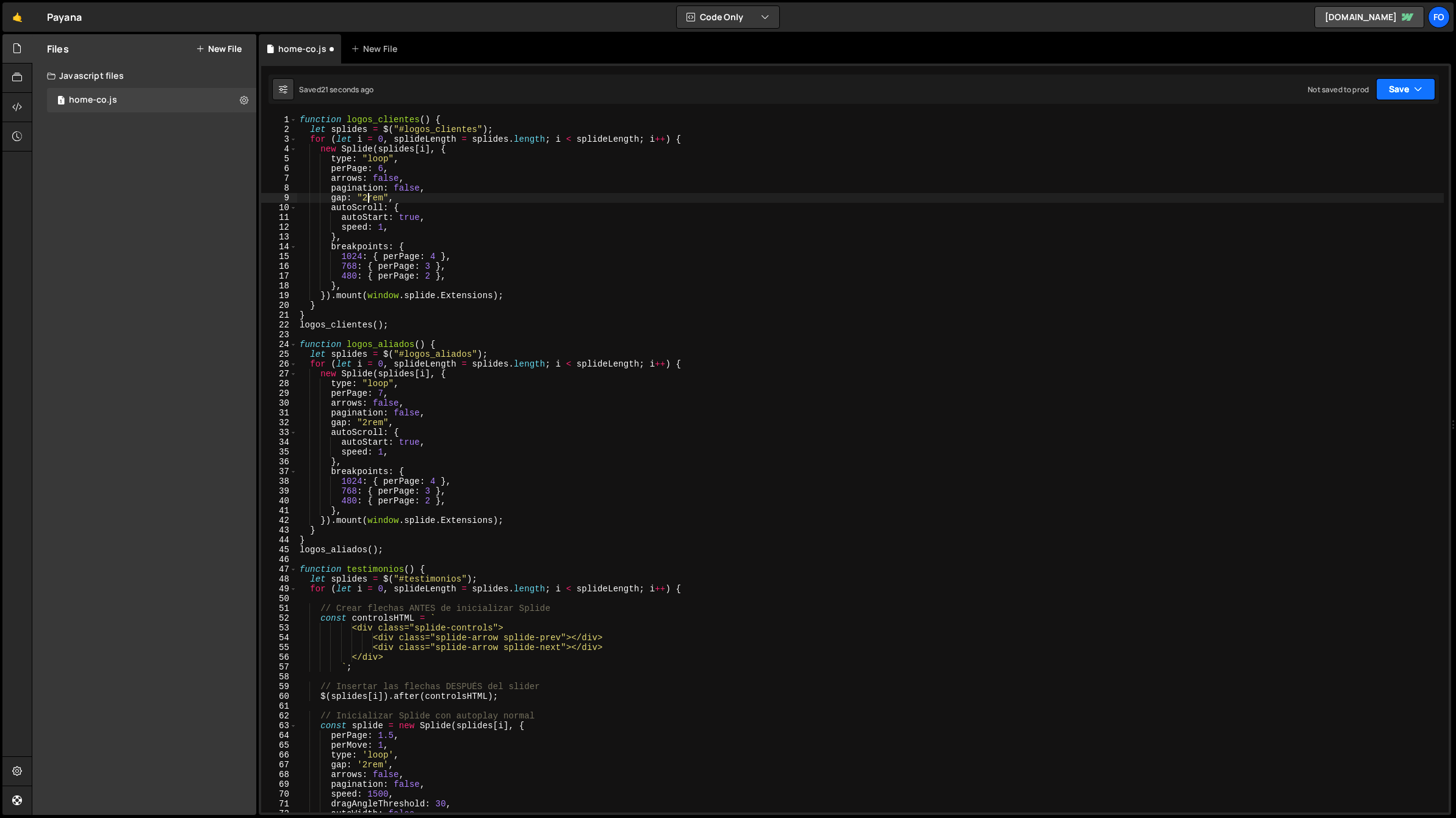
click at [1396, 87] on button "Save" at bounding box center [1406, 89] width 60 height 22
click at [1347, 116] on div "Save to Staging S" at bounding box center [1364, 119] width 127 height 12
click at [475, 376] on div "function logos_clientes ( ) { let splides = $ ( "#logos_clientes" ) ; for ( let…" at bounding box center [871, 473] width 1147 height 717
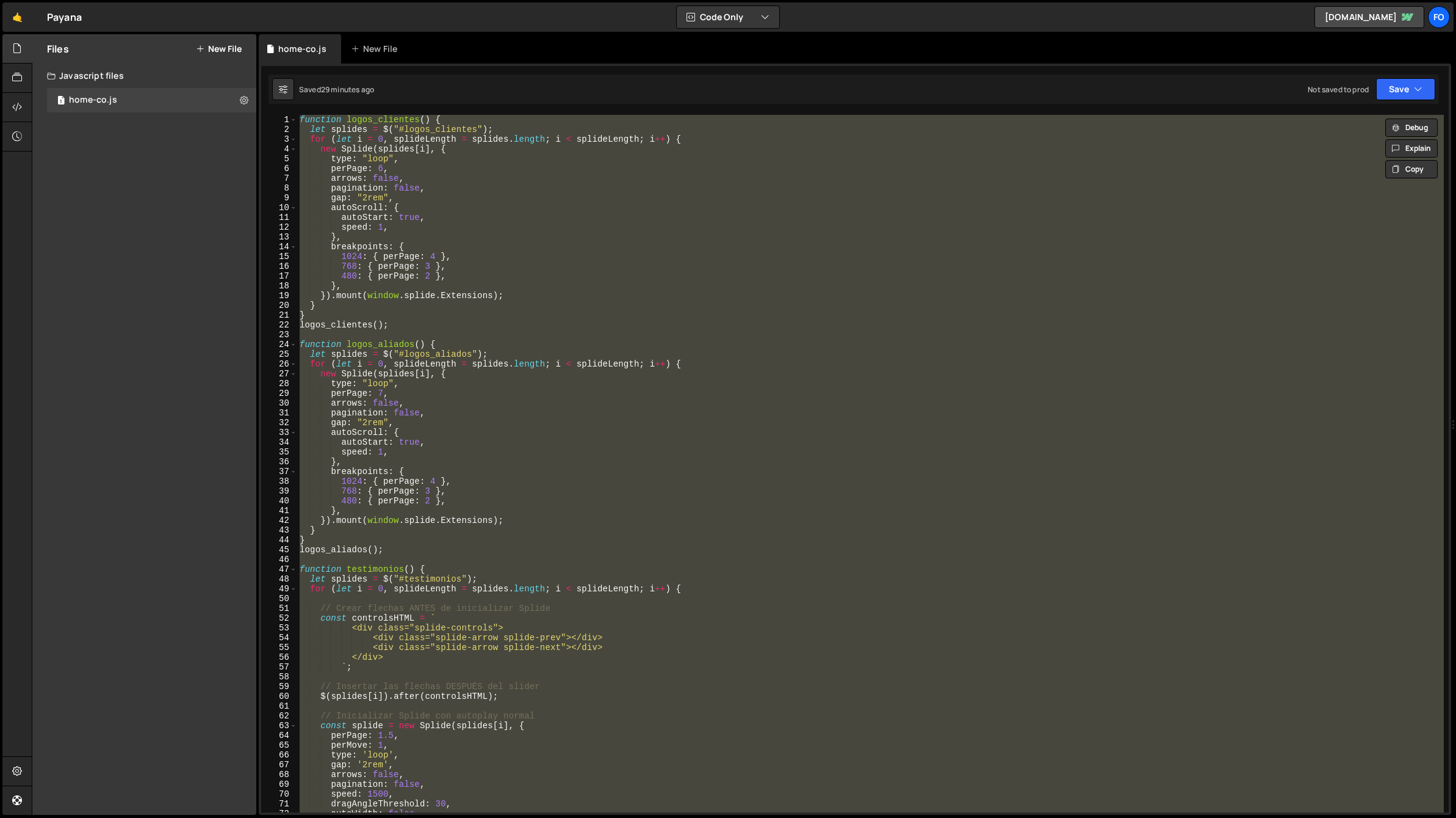
click at [541, 278] on div "function logos_clientes ( ) { let splides = $ ( "#logos_clientes" ) ; for ( let…" at bounding box center [871, 463] width 1147 height 697
paste textarea "handleNavbarScroll(); // Ejecutar inmediatamente por si ya hay scroll"
type textarea "handleNavbarScroll(); // Ejecutar inmediatamente por si ya hay scroll"
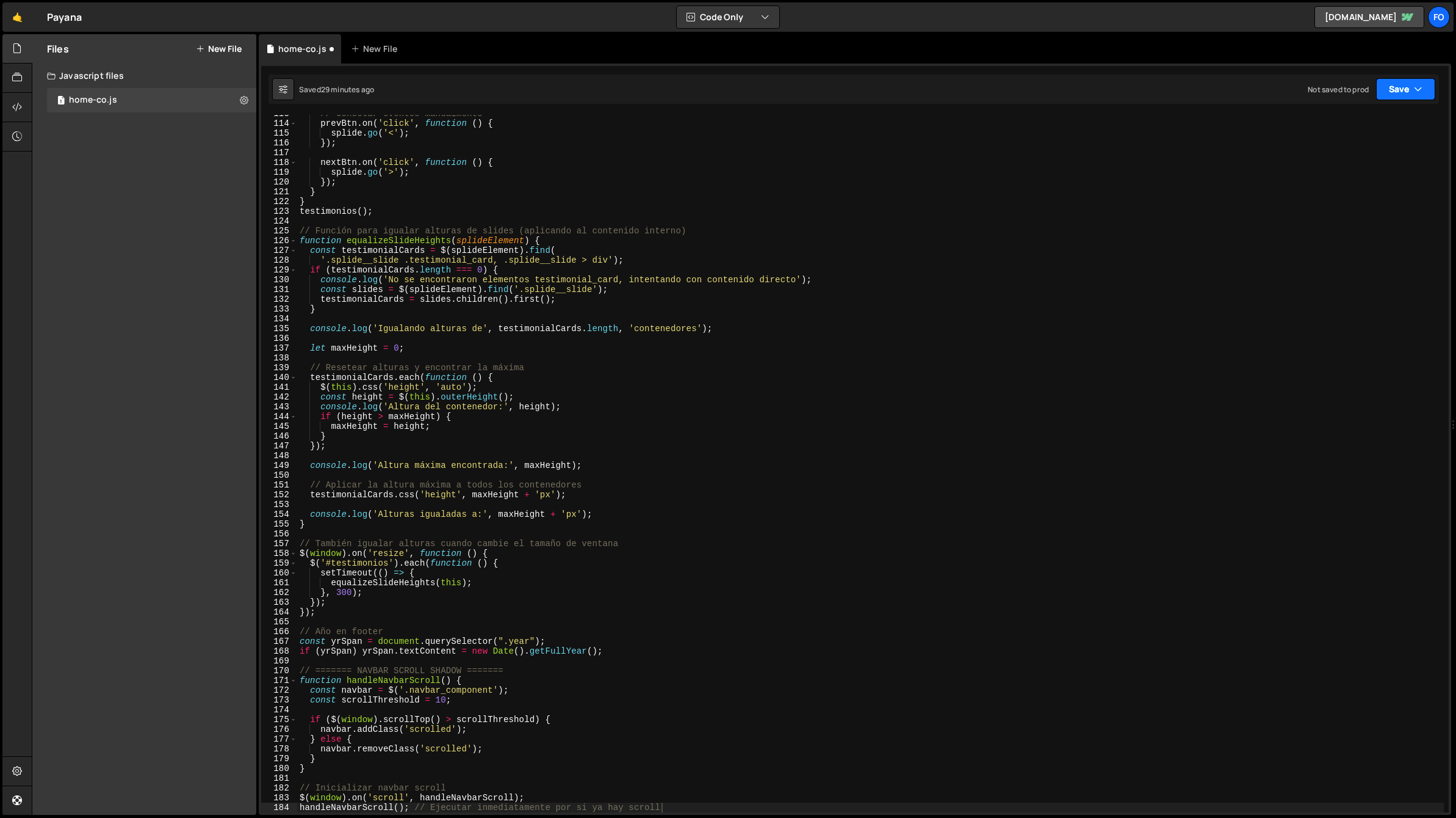
click at [1390, 96] on button "Save" at bounding box center [1406, 89] width 60 height 22
click at [1323, 145] on button "Save to Staging S Saved 29 minutes ago" at bounding box center [1364, 126] width 146 height 40
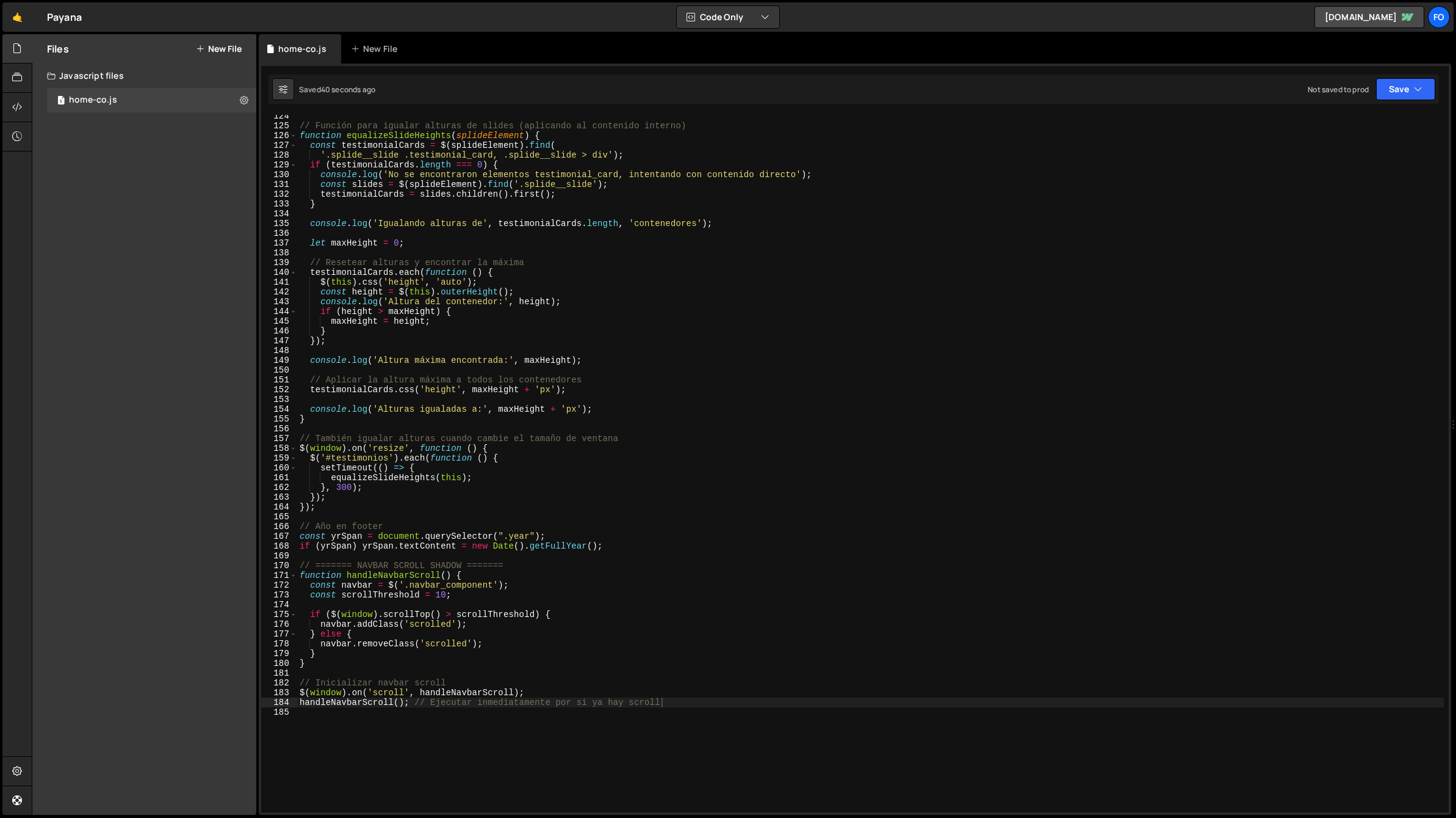
scroll to position [1052, 0]
